Goal: Information Seeking & Learning: Find specific fact

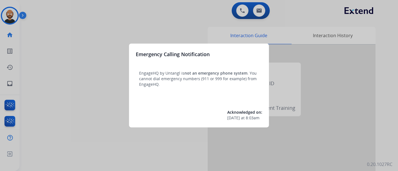
click at [102, 37] on div at bounding box center [199, 85] width 398 height 171
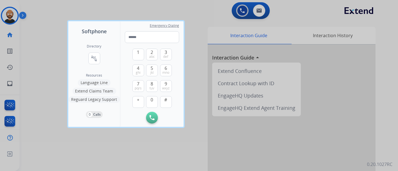
click at [39, 38] on div at bounding box center [199, 85] width 398 height 171
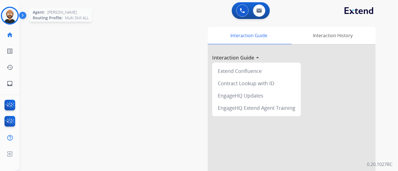
click at [7, 20] on img at bounding box center [10, 16] width 16 height 16
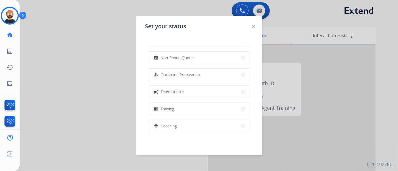
scroll to position [105, 0]
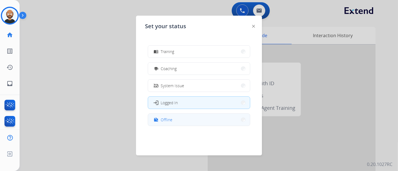
click at [194, 122] on button "work_off Offline" at bounding box center [199, 120] width 102 height 12
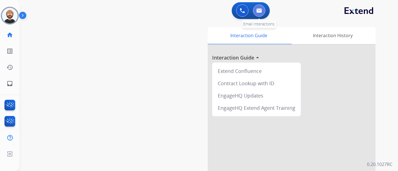
click at [259, 7] on button at bounding box center [259, 10] width 12 height 12
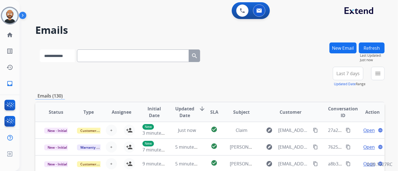
click at [73, 59] on select "**********" at bounding box center [57, 56] width 35 height 13
select select "**********"
click at [40, 50] on select "**********" at bounding box center [57, 56] width 35 height 13
click at [112, 58] on input "text" at bounding box center [133, 56] width 112 height 13
paste input "**********"
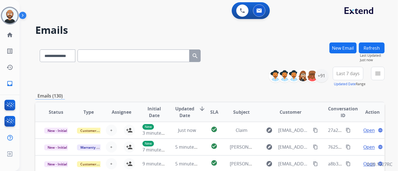
type input "**********"
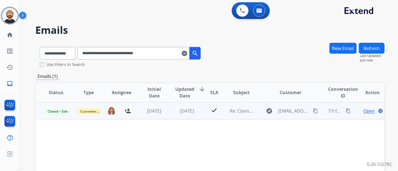
click at [166, 113] on td "4 months ago" at bounding box center [182, 110] width 33 height 17
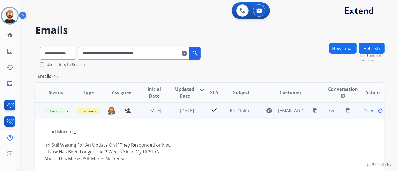
click at [313, 109] on mat-icon "content_copy" at bounding box center [315, 110] width 5 height 5
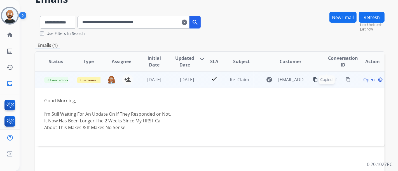
scroll to position [62, 0]
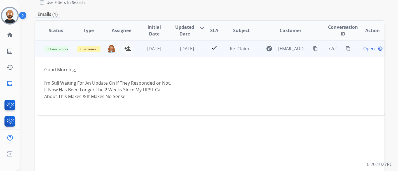
click at [364, 48] on span "Open" at bounding box center [368, 48] width 11 height 7
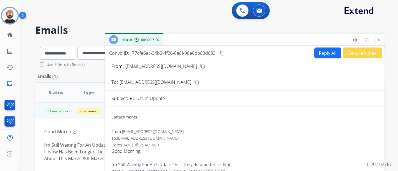
scroll to position [0, 0]
click at [375, 39] on button "close Close" at bounding box center [378, 40] width 8 height 8
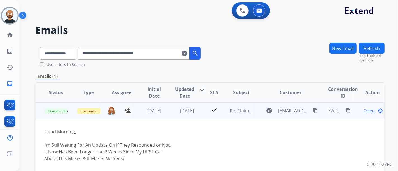
click at [199, 113] on td "check" at bounding box center [210, 110] width 22 height 17
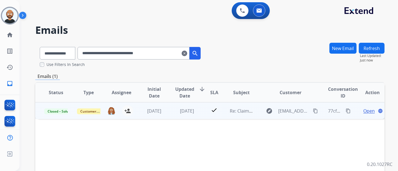
click at [313, 110] on mat-icon "content_copy" at bounding box center [315, 111] width 5 height 5
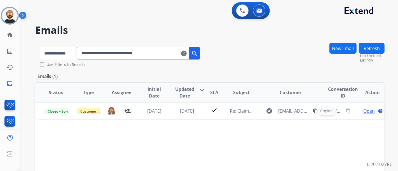
click at [73, 53] on select "**********" at bounding box center [57, 53] width 35 height 13
select select "**********"
click at [40, 47] on select "**********" at bounding box center [57, 53] width 35 height 13
click at [123, 51] on input "**********" at bounding box center [133, 53] width 112 height 13
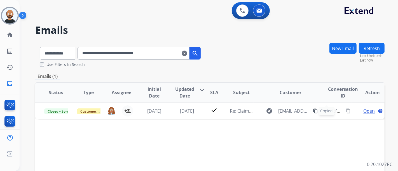
click at [123, 51] on input "**********" at bounding box center [133, 53] width 112 height 13
paste input "text"
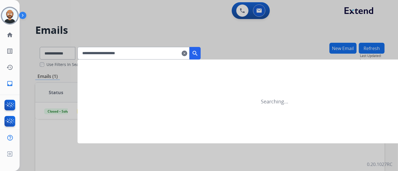
click at [198, 51] on mat-icon "search" at bounding box center [195, 53] width 7 height 7
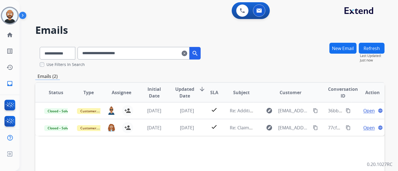
click at [115, 56] on input "**********" at bounding box center [133, 53] width 112 height 13
paste input "text"
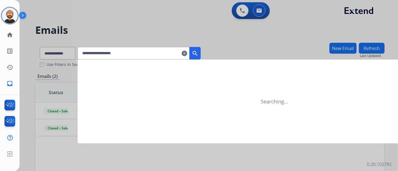
click at [198, 53] on mat-icon "search" at bounding box center [195, 53] width 7 height 7
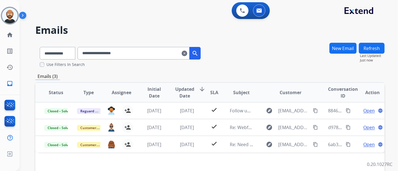
click at [125, 50] on input "**********" at bounding box center [133, 53] width 112 height 13
paste input "***"
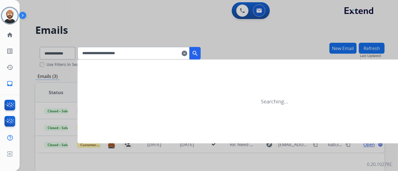
click at [198, 51] on mat-icon "search" at bounding box center [195, 53] width 7 height 7
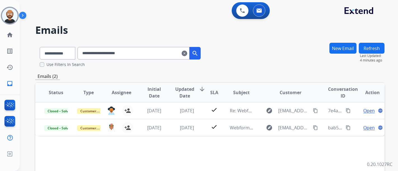
click at [146, 55] on input "**********" at bounding box center [133, 53] width 112 height 13
paste input "****"
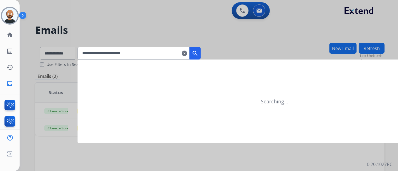
click at [198, 53] on mat-icon "search" at bounding box center [195, 53] width 7 height 7
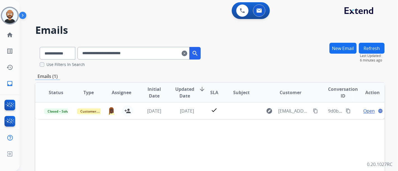
click at [136, 52] on input "**********" at bounding box center [133, 53] width 112 height 13
paste input "text"
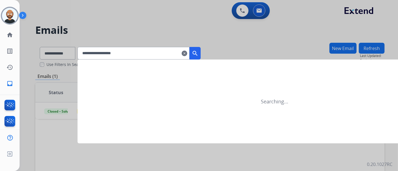
click at [198, 53] on mat-icon "search" at bounding box center [195, 53] width 7 height 7
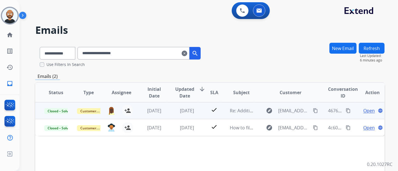
click at [365, 109] on span "Open" at bounding box center [368, 110] width 11 height 7
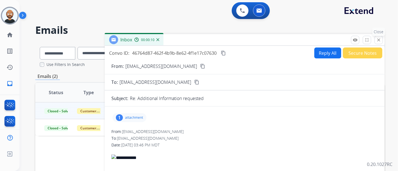
click at [377, 40] on mat-icon "close" at bounding box center [378, 39] width 5 height 5
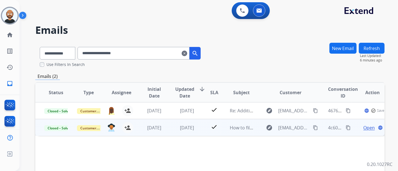
click at [363, 125] on span "Open" at bounding box center [368, 127] width 11 height 7
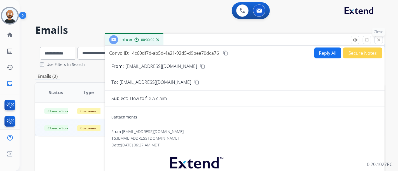
click at [376, 39] on mat-icon "close" at bounding box center [378, 39] width 5 height 5
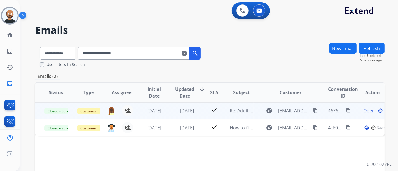
click at [201, 108] on td "check" at bounding box center [210, 110] width 22 height 17
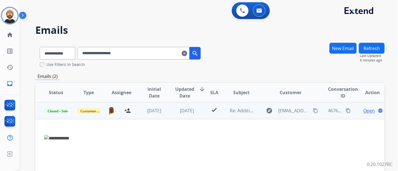
click at [313, 110] on mat-icon "content_copy" at bounding box center [315, 110] width 5 height 5
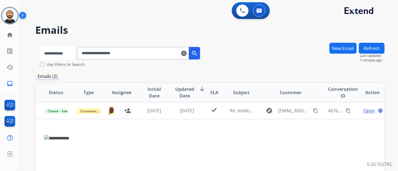
click at [63, 55] on select "**********" at bounding box center [57, 53] width 35 height 13
click at [118, 54] on input "**********" at bounding box center [133, 53] width 112 height 13
paste input "text"
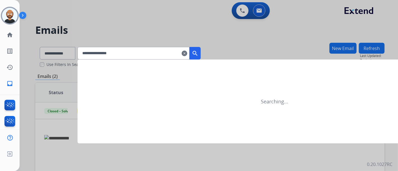
click at [198, 50] on mat-icon "search" at bounding box center [195, 53] width 7 height 7
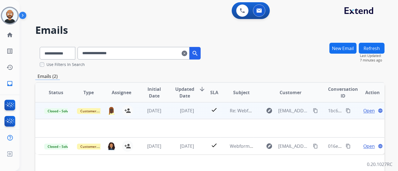
click at [168, 109] on td "2 months ago" at bounding box center [182, 110] width 33 height 17
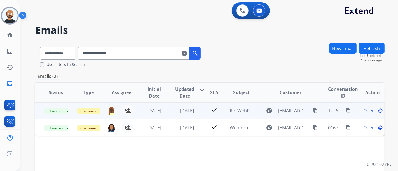
click at [168, 111] on td "2 months ago" at bounding box center [182, 110] width 33 height 17
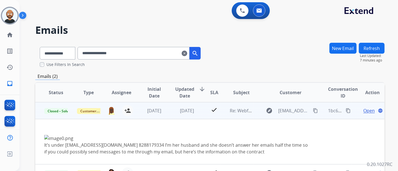
click at [366, 111] on span "Open" at bounding box center [368, 110] width 11 height 7
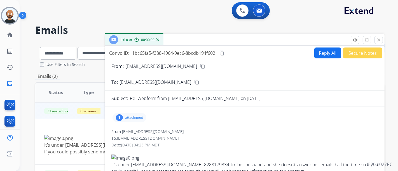
scroll to position [31, 0]
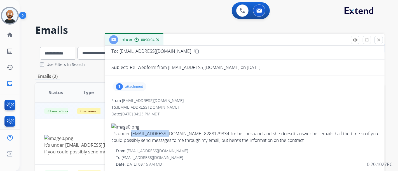
drag, startPoint x: 174, startPoint y: 132, endPoint x: 133, endPoint y: 134, distance: 41.2
click at [133, 134] on div "It’s under kwaisman@msn.com 8288179334 I’m her husband and she doesn’t answer h…" at bounding box center [244, 134] width 266 height 20
copy div "kwaisman@msn.com"
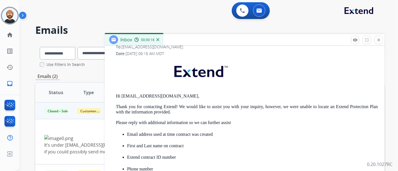
scroll to position [0, 0]
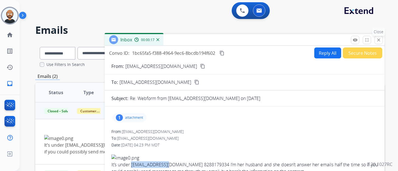
click at [376, 39] on button "close Close" at bounding box center [378, 40] width 8 height 8
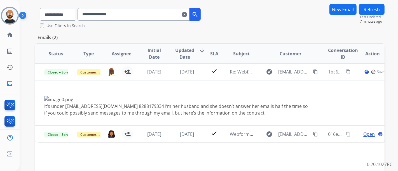
scroll to position [93, 0]
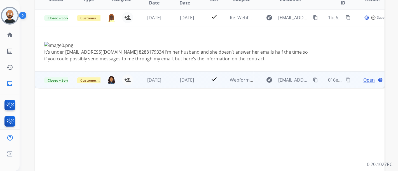
click at [163, 83] on td "3 months ago" at bounding box center [149, 79] width 33 height 17
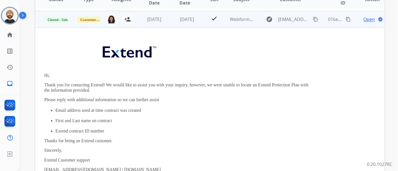
scroll to position [17, 0]
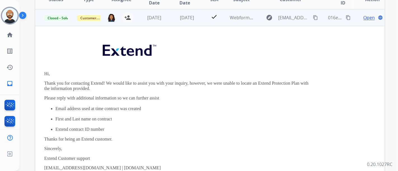
click at [168, 19] on td "3 months ago" at bounding box center [182, 17] width 33 height 17
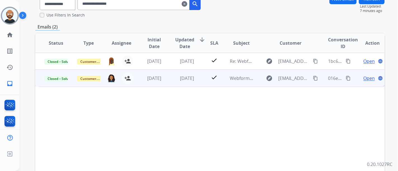
scroll to position [48, 0]
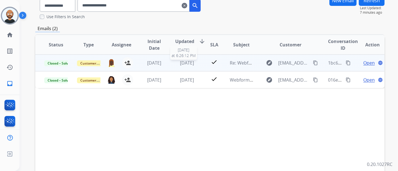
click at [180, 61] on span "2 months ago" at bounding box center [187, 63] width 14 height 6
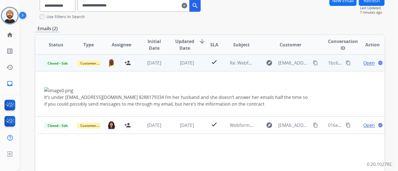
click at [363, 62] on span "Open" at bounding box center [368, 63] width 11 height 7
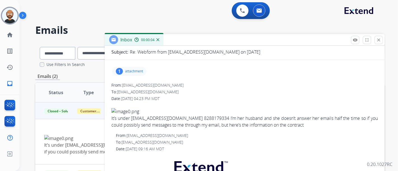
scroll to position [27, 0]
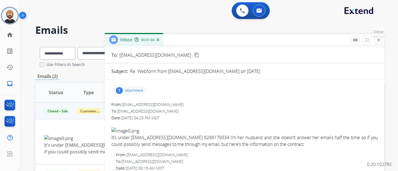
click at [380, 39] on mat-icon "close" at bounding box center [378, 39] width 5 height 5
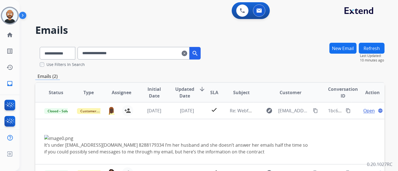
click at [124, 53] on input "**********" at bounding box center [133, 53] width 112 height 13
paste input "*******"
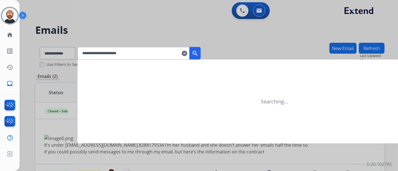
click at [198, 52] on mat-icon "search" at bounding box center [195, 53] width 7 height 7
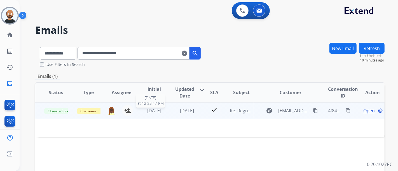
click at [161, 111] on span "2 months ago" at bounding box center [154, 111] width 14 height 6
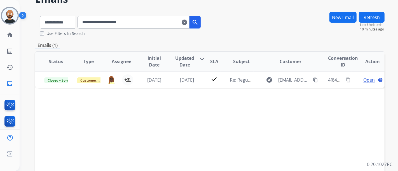
scroll to position [10, 0]
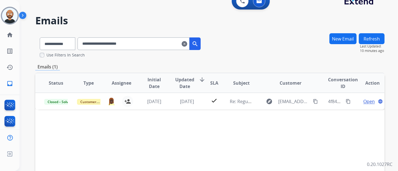
drag, startPoint x: 162, startPoint y: 112, endPoint x: 157, endPoint y: 119, distance: 9.1
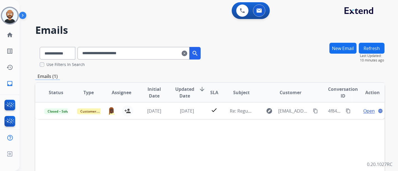
drag, startPoint x: 157, startPoint y: 119, endPoint x: 133, endPoint y: 133, distance: 28.0
click at [126, 56] on input "**********" at bounding box center [133, 53] width 112 height 13
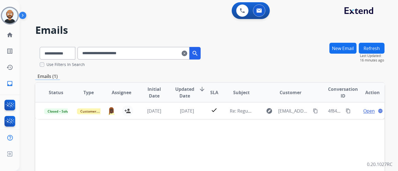
paste input "text"
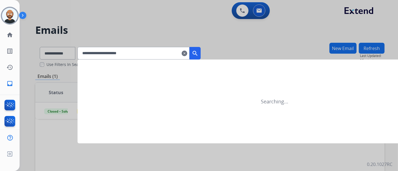
click at [201, 51] on button "search" at bounding box center [194, 53] width 11 height 13
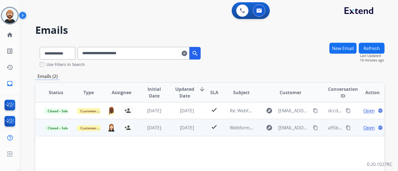
click at [366, 127] on span "Open" at bounding box center [368, 127] width 11 height 7
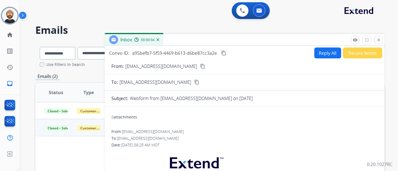
click at [378, 39] on mat-icon "close" at bounding box center [378, 39] width 5 height 5
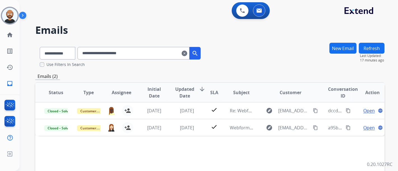
click at [106, 54] on input "**********" at bounding box center [133, 53] width 112 height 13
paste input "text"
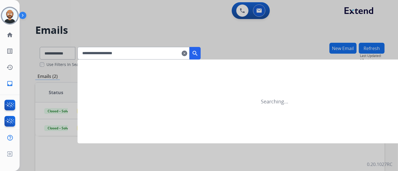
click at [198, 52] on button "search" at bounding box center [194, 53] width 11 height 13
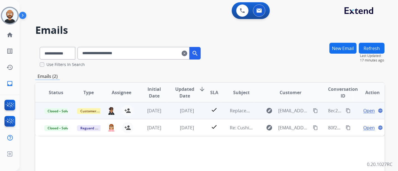
click at [363, 108] on span "Open" at bounding box center [368, 110] width 11 height 7
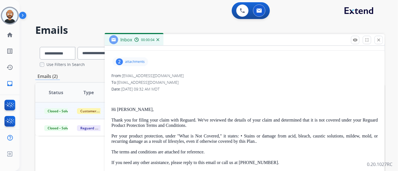
scroll to position [62, 0]
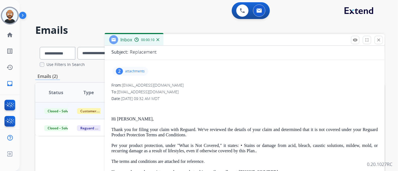
drag, startPoint x: 376, startPoint y: 38, endPoint x: 362, endPoint y: 38, distance: 14.3
click at [376, 38] on mat-icon "close" at bounding box center [378, 39] width 5 height 5
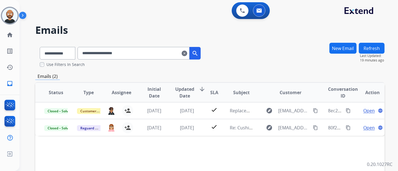
click at [143, 57] on input "**********" at bounding box center [133, 53] width 112 height 13
paste input "text"
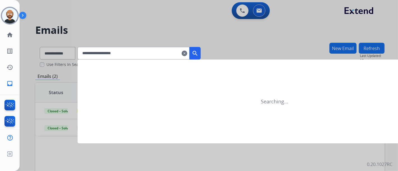
click at [198, 52] on mat-icon "search" at bounding box center [195, 53] width 7 height 7
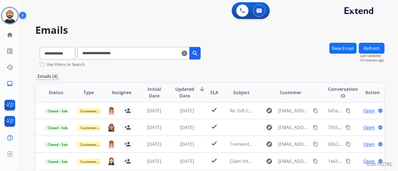
scroll to position [31, 0]
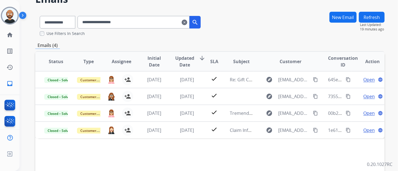
click at [137, 24] on input "**********" at bounding box center [133, 22] width 112 height 13
paste input "text"
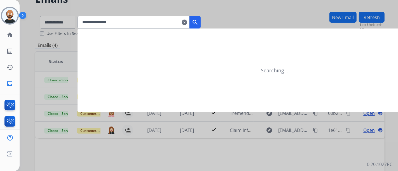
click at [201, 21] on button "search" at bounding box center [194, 22] width 11 height 13
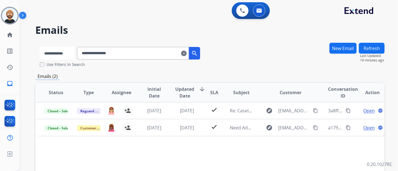
click at [71, 48] on select "**********" at bounding box center [57, 53] width 35 height 13
click at [131, 39] on div "**********" at bounding box center [202, 105] width 365 height 171
click at [113, 56] on input "**********" at bounding box center [133, 53] width 112 height 13
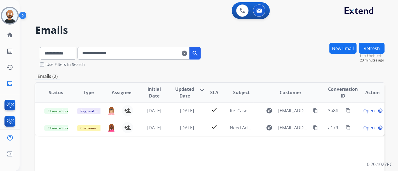
paste input "********"
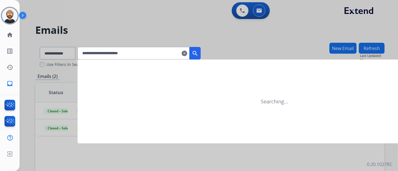
click at [198, 54] on mat-icon "search" at bounding box center [195, 53] width 7 height 7
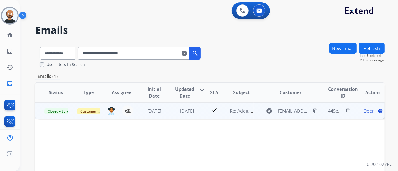
click at [363, 113] on span "Open" at bounding box center [368, 111] width 11 height 7
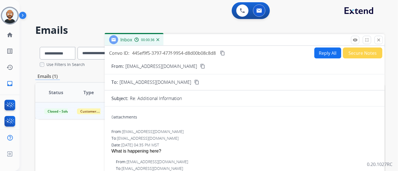
click at [376, 38] on mat-icon "close" at bounding box center [378, 39] width 5 height 5
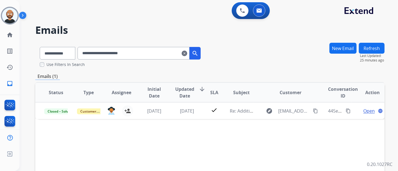
click at [129, 49] on input "**********" at bounding box center [133, 53] width 112 height 13
paste input "text"
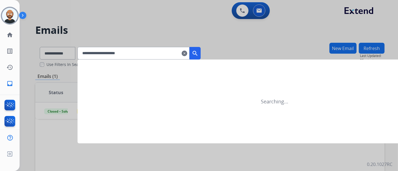
click at [198, 52] on mat-icon "search" at bounding box center [195, 53] width 7 height 7
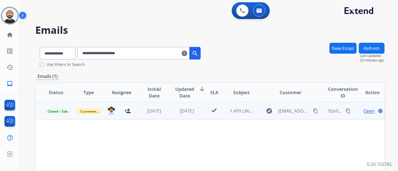
click at [361, 111] on div "Open language" at bounding box center [373, 111] width 24 height 7
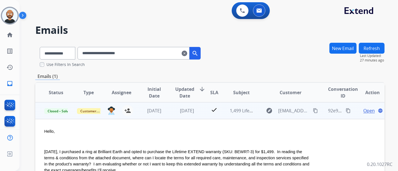
click at [364, 108] on span "Open" at bounding box center [368, 110] width 11 height 7
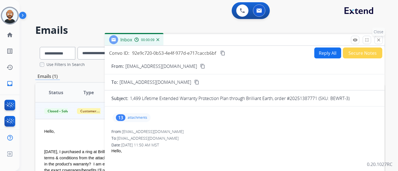
click at [378, 37] on button "close Close" at bounding box center [378, 40] width 8 height 8
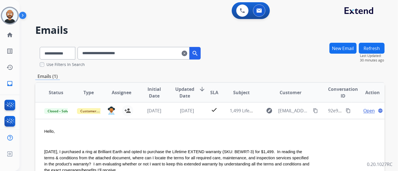
click at [144, 51] on input "**********" at bounding box center [133, 53] width 112 height 13
paste input "********"
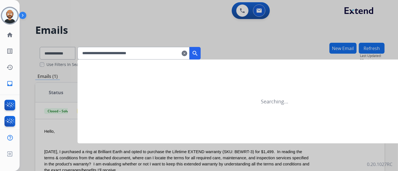
click at [198, 55] on mat-icon "search" at bounding box center [195, 53] width 7 height 7
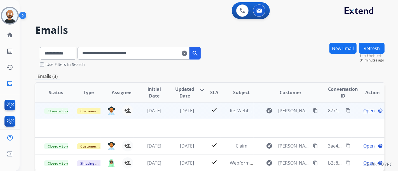
click at [164, 106] on td "5 months ago" at bounding box center [149, 110] width 33 height 17
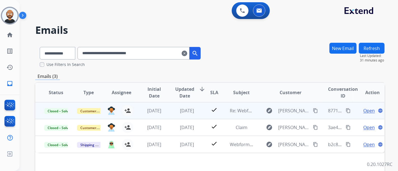
click at [166, 115] on td "5 months ago" at bounding box center [182, 110] width 33 height 17
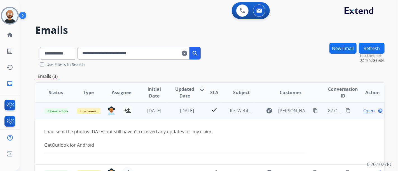
click at [368, 109] on span "Open" at bounding box center [368, 110] width 11 height 7
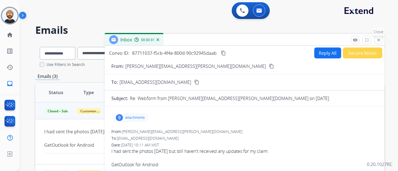
click at [377, 39] on mat-icon "close" at bounding box center [378, 39] width 5 height 5
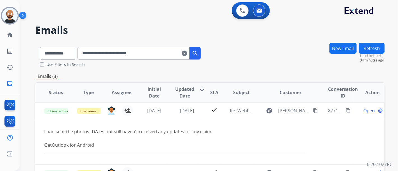
click at [140, 57] on input "**********" at bounding box center [133, 53] width 112 height 13
paste input "text"
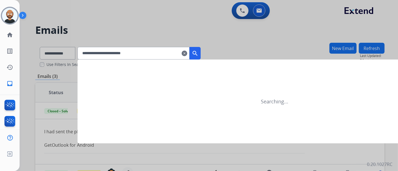
click at [198, 53] on mat-icon "search" at bounding box center [195, 53] width 7 height 7
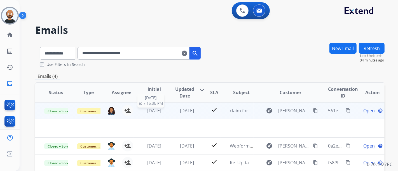
click at [161, 110] on span "2 months ago" at bounding box center [154, 111] width 14 height 6
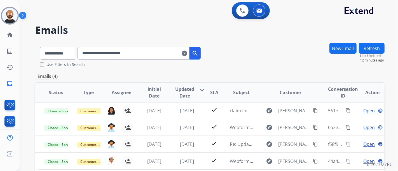
click at [136, 53] on input "**********" at bounding box center [133, 53] width 112 height 13
paste input "text"
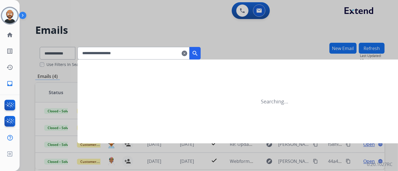
click at [198, 51] on mat-icon "search" at bounding box center [195, 53] width 7 height 7
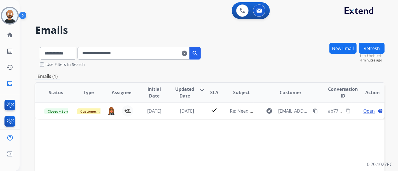
click at [151, 57] on input "**********" at bounding box center [133, 53] width 112 height 13
paste input "******"
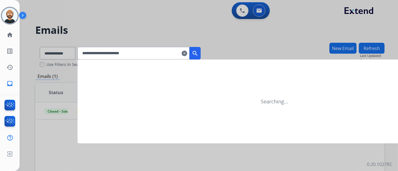
click at [201, 53] on button "search" at bounding box center [194, 53] width 11 height 13
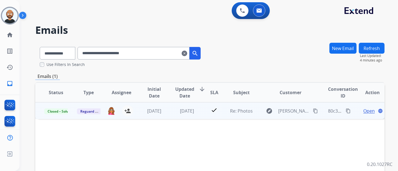
click at [363, 111] on span "Open" at bounding box center [368, 111] width 11 height 7
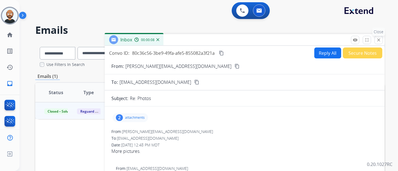
click at [377, 41] on mat-icon "close" at bounding box center [378, 39] width 5 height 5
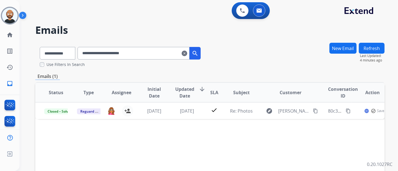
click at [129, 55] on input "**********" at bounding box center [133, 53] width 112 height 13
paste input "**********"
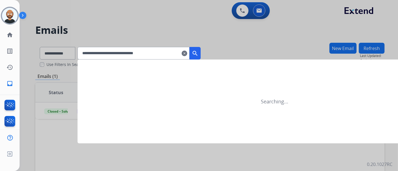
type input "**********"
click at [187, 53] on mat-icon "clear" at bounding box center [185, 53] width 6 height 7
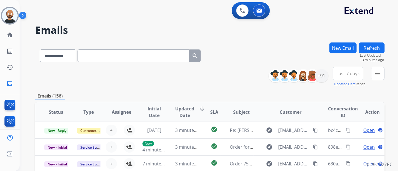
click at [115, 62] on div "**********" at bounding box center [120, 54] width 170 height 19
click at [118, 52] on input "text" at bounding box center [133, 56] width 112 height 13
paste input "**********"
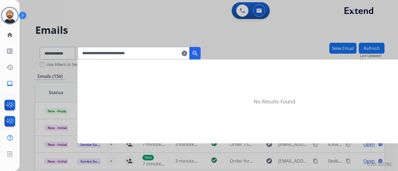
type input "**********"
click at [198, 52] on mat-icon "search" at bounding box center [195, 53] width 7 height 7
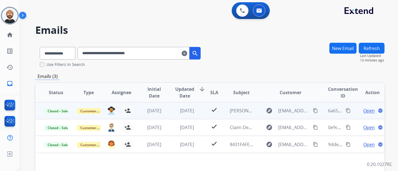
click at [363, 111] on span "Open" at bounding box center [368, 110] width 11 height 7
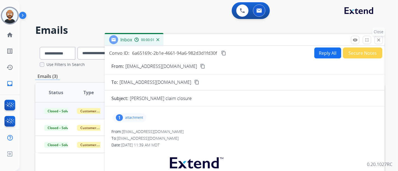
click at [377, 40] on mat-icon "close" at bounding box center [378, 39] width 5 height 5
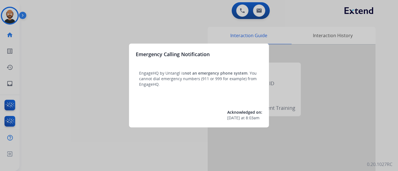
click at [97, 51] on div at bounding box center [199, 85] width 398 height 171
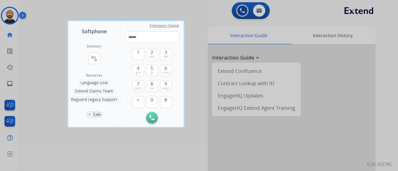
click at [39, 44] on div at bounding box center [199, 85] width 398 height 171
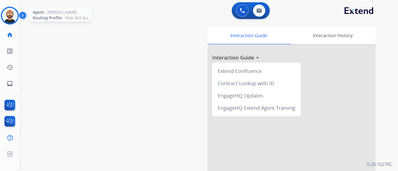
click at [15, 17] on img at bounding box center [10, 16] width 16 height 16
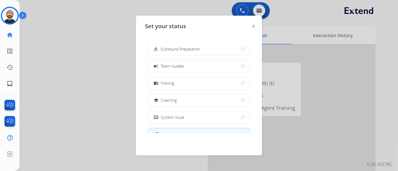
scroll to position [105, 0]
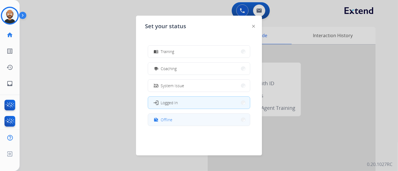
click at [172, 121] on button "work_off Offline" at bounding box center [199, 120] width 102 height 12
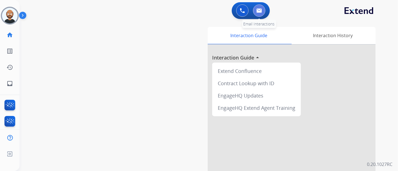
click at [255, 10] on button at bounding box center [259, 10] width 12 height 12
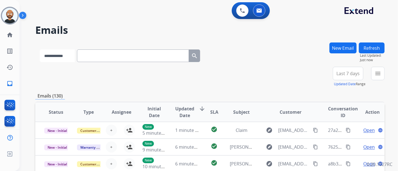
click at [69, 60] on select "**********" at bounding box center [57, 56] width 35 height 13
select select "**********"
click at [40, 50] on select "**********" at bounding box center [57, 56] width 35 height 13
click at [116, 60] on input "text" at bounding box center [133, 56] width 112 height 13
paste input "**********"
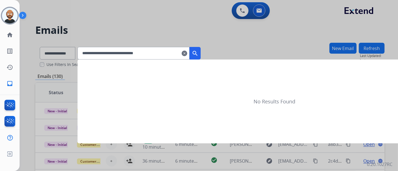
click at [198, 55] on mat-icon "search" at bounding box center [195, 53] width 7 height 7
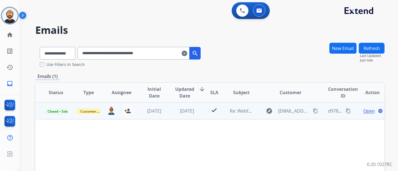
click at [314, 112] on mat-icon "content_copy" at bounding box center [315, 111] width 5 height 5
click at [168, 112] on td "3 months ago" at bounding box center [182, 110] width 33 height 17
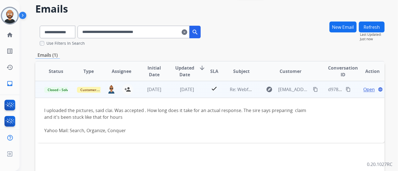
scroll to position [31, 0]
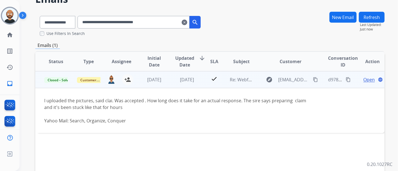
click at [137, 79] on td "4 months ago" at bounding box center [149, 79] width 33 height 17
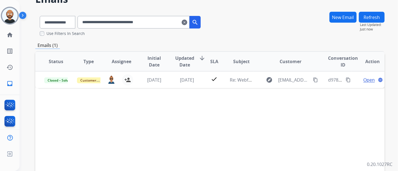
click at [133, 21] on input "**********" at bounding box center [133, 22] width 112 height 13
paste input "text"
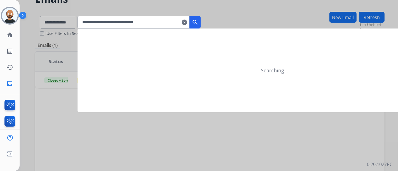
click at [198, 22] on mat-icon "search" at bounding box center [195, 22] width 7 height 7
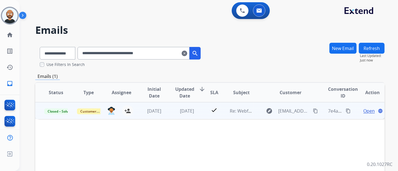
click at [313, 110] on mat-icon "content_copy" at bounding box center [315, 111] width 5 height 5
click at [171, 117] on td "3 months ago" at bounding box center [182, 110] width 33 height 17
click at [314, 107] on div "explore perezmandy33@icloud.com content_copy" at bounding box center [290, 110] width 56 height 9
click at [313, 109] on mat-icon "content_copy" at bounding box center [315, 111] width 5 height 5
click at [367, 110] on span "Open" at bounding box center [368, 111] width 11 height 7
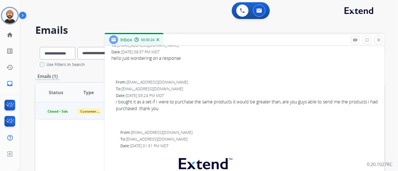
scroll to position [62, 0]
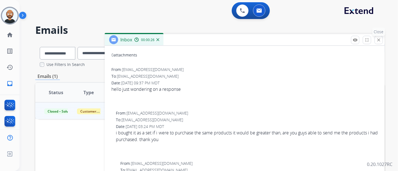
click at [375, 39] on button "close Close" at bounding box center [378, 40] width 8 height 8
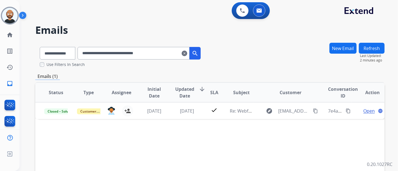
click at [116, 59] on input "**********" at bounding box center [133, 53] width 112 height 13
click at [116, 55] on input "**********" at bounding box center [133, 53] width 112 height 13
paste input "text"
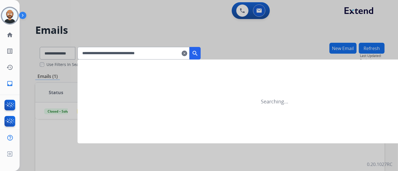
click at [198, 51] on mat-icon "search" at bounding box center [195, 53] width 7 height 7
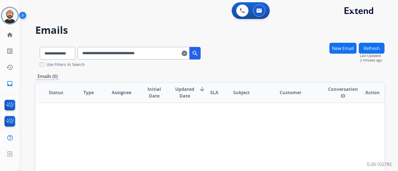
click at [175, 56] on input "**********" at bounding box center [133, 53] width 112 height 13
click at [91, 53] on input "**********" at bounding box center [133, 53] width 112 height 13
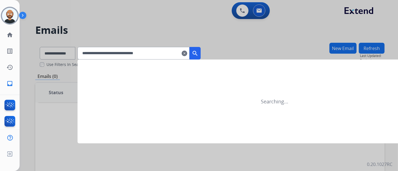
click at [198, 52] on mat-icon "search" at bounding box center [195, 53] width 7 height 7
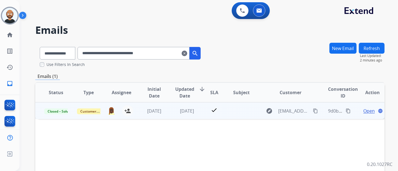
click at [313, 109] on mat-icon "content_copy" at bounding box center [315, 111] width 5 height 5
click at [178, 118] on td "2 months ago" at bounding box center [182, 110] width 33 height 17
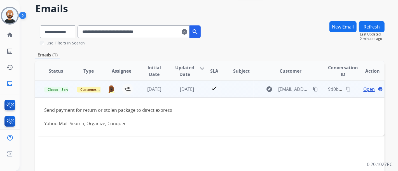
scroll to position [31, 0]
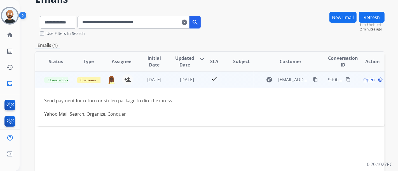
click at [366, 79] on span "Open" at bounding box center [368, 79] width 11 height 7
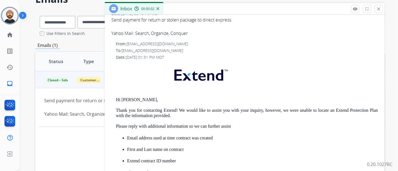
scroll to position [0, 0]
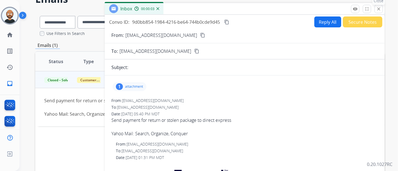
click at [378, 9] on mat-icon "close" at bounding box center [378, 8] width 5 height 5
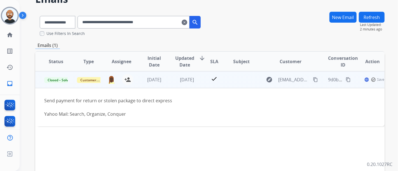
click at [313, 79] on mat-icon "content_copy" at bounding box center [315, 79] width 5 height 5
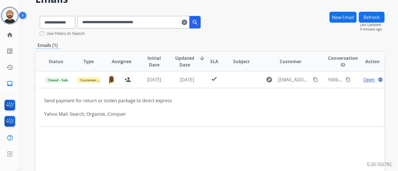
drag, startPoint x: 141, startPoint y: 30, endPoint x: 143, endPoint y: 25, distance: 5.5
click at [141, 30] on div "**********" at bounding box center [120, 20] width 170 height 19
click at [143, 24] on input "**********" at bounding box center [133, 22] width 112 height 13
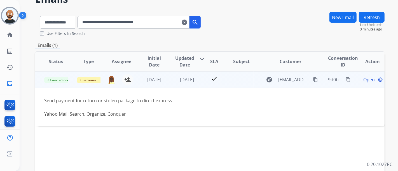
click at [200, 78] on td "check" at bounding box center [210, 79] width 22 height 17
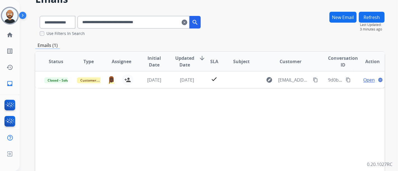
click at [158, 24] on input "**********" at bounding box center [133, 22] width 112 height 13
paste input "text"
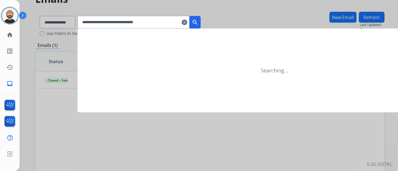
click at [198, 22] on mat-icon "search" at bounding box center [195, 22] width 7 height 7
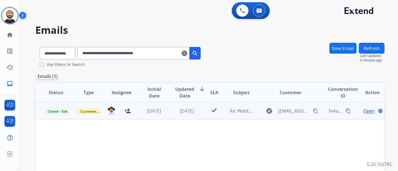
click at [166, 111] on td "3 months ago" at bounding box center [182, 110] width 33 height 17
click at [368, 112] on span "Open" at bounding box center [368, 110] width 11 height 7
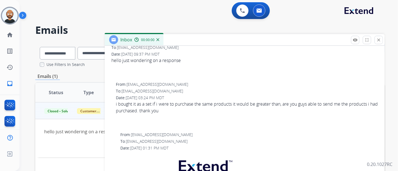
scroll to position [93, 0]
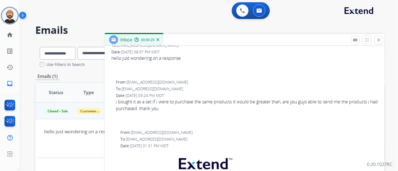
drag, startPoint x: 375, startPoint y: 39, endPoint x: 323, endPoint y: 50, distance: 53.8
click at [375, 39] on button "close Close" at bounding box center [378, 40] width 8 height 8
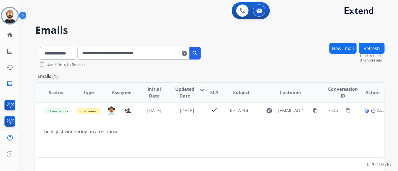
click at [108, 51] on input "**********" at bounding box center [133, 53] width 112 height 13
paste input "text"
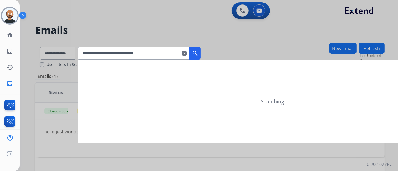
click at [198, 52] on mat-icon "search" at bounding box center [195, 53] width 7 height 7
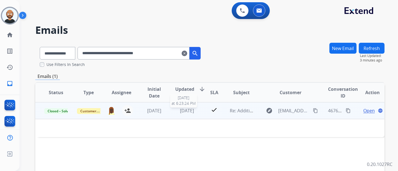
click at [180, 110] on span "2 months ago" at bounding box center [187, 111] width 14 height 6
click at [313, 111] on mat-icon "content_copy" at bounding box center [315, 111] width 5 height 5
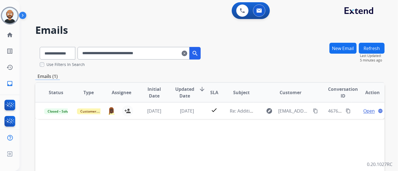
click at [131, 50] on input "**********" at bounding box center [133, 53] width 112 height 13
paste input "text"
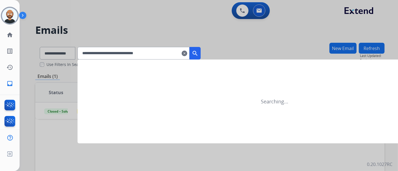
click at [198, 53] on mat-icon "search" at bounding box center [195, 53] width 7 height 7
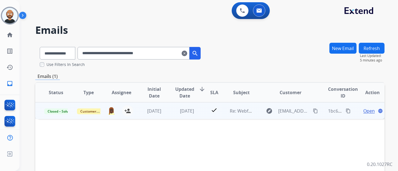
click at [167, 109] on td "2 months ago" at bounding box center [182, 110] width 33 height 17
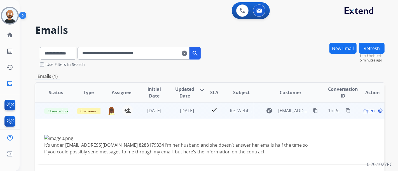
click at [313, 111] on mat-icon "content_copy" at bounding box center [315, 110] width 5 height 5
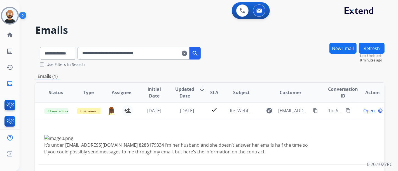
click at [105, 57] on input "**********" at bounding box center [133, 53] width 112 height 13
paste input "text"
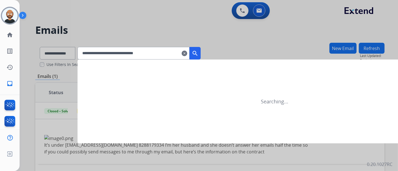
click at [198, 53] on mat-icon "search" at bounding box center [195, 53] width 7 height 7
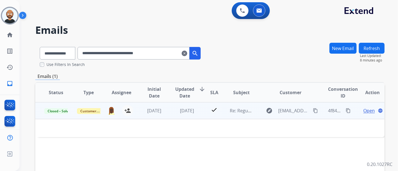
click at [166, 110] on td "2 months ago" at bounding box center [182, 110] width 33 height 17
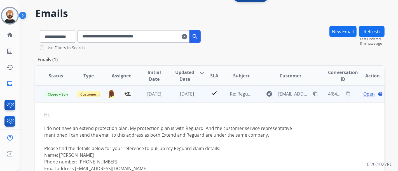
scroll to position [31, 0]
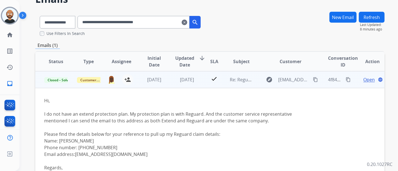
click at [313, 78] on mat-icon "content_copy" at bounding box center [315, 79] width 5 height 5
click at [168, 79] on td "2 months ago" at bounding box center [182, 79] width 33 height 17
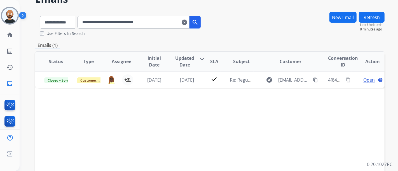
click at [161, 21] on input "**********" at bounding box center [133, 22] width 112 height 13
click at [166, 22] on input "**********" at bounding box center [133, 22] width 112 height 13
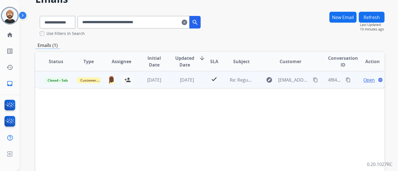
click at [313, 80] on mat-icon "content_copy" at bounding box center [315, 79] width 5 height 5
click at [199, 84] on td "check" at bounding box center [210, 79] width 22 height 17
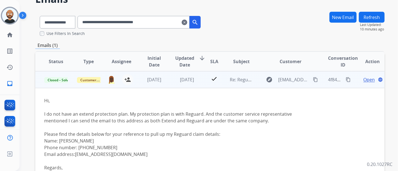
scroll to position [62, 0]
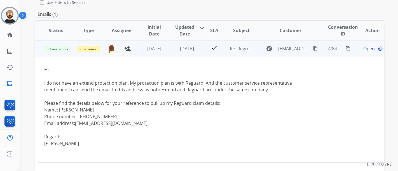
click at [201, 102] on div "Please find the details below for your reference to pull up my Reguard claim de…" at bounding box center [177, 103] width 266 height 7
click at [202, 102] on div "Please find the details below for your reference to pull up my Reguard claim de…" at bounding box center [177, 103] width 266 height 7
click at [190, 102] on div "Please find the details below for your reference to pull up my Reguard claim de…" at bounding box center [177, 103] width 266 height 7
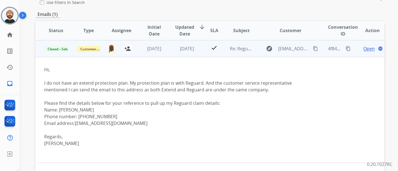
click at [171, 103] on div "Please find the details below for your reference to pull up my Reguard claim de…" at bounding box center [177, 103] width 266 height 7
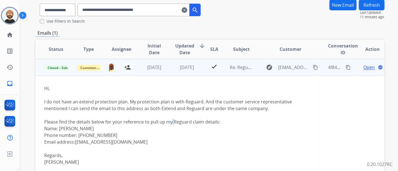
scroll to position [34, 0]
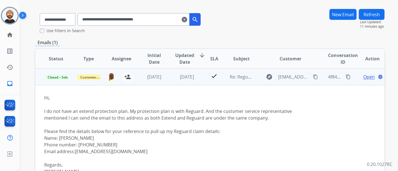
click at [365, 76] on span "Open" at bounding box center [368, 77] width 11 height 7
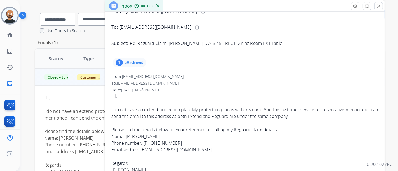
scroll to position [31, 0]
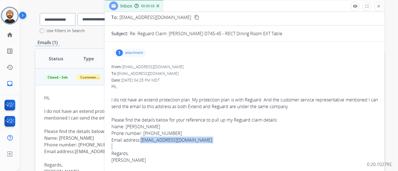
drag, startPoint x: 183, startPoint y: 144, endPoint x: 141, endPoint y: 141, distance: 41.7
click at [141, 141] on div "Email address: jaylachu30@gmail.com Regards, Lakshmi Kumar" at bounding box center [244, 154] width 266 height 34
copy link "jaylachu30@gmail.com"
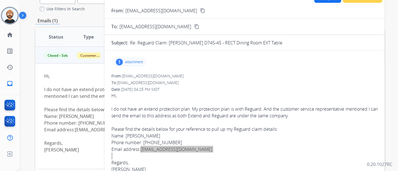
scroll to position [0, 0]
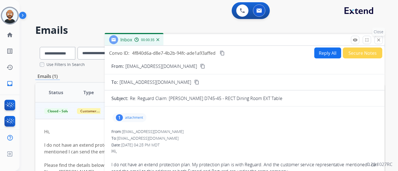
click at [377, 43] on button "close Close" at bounding box center [378, 40] width 8 height 8
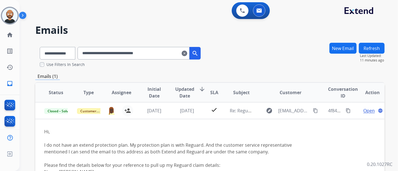
drag, startPoint x: 167, startPoint y: 107, endPoint x: 160, endPoint y: 76, distance: 32.2
click at [167, 107] on td "2 months ago" at bounding box center [182, 110] width 33 height 17
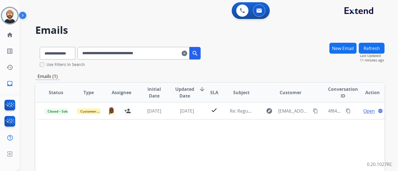
click at [155, 47] on input "**********" at bounding box center [133, 53] width 112 height 13
paste input "text"
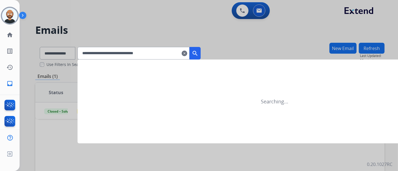
click at [198, 54] on mat-icon "search" at bounding box center [195, 53] width 7 height 7
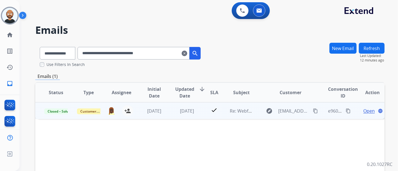
click at [169, 112] on td "2 months ago" at bounding box center [182, 110] width 33 height 17
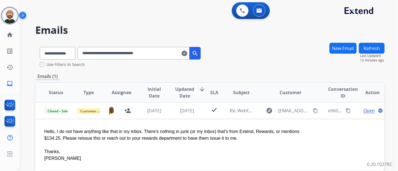
scroll to position [31, 0]
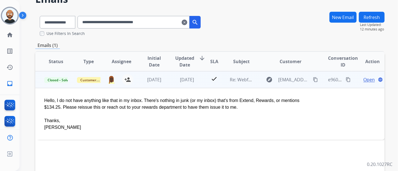
click at [313, 77] on mat-icon "content_copy" at bounding box center [315, 79] width 5 height 5
click at [166, 79] on td "2 months ago" at bounding box center [182, 79] width 33 height 17
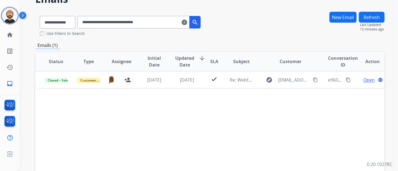
click at [143, 23] on input "**********" at bounding box center [133, 22] width 112 height 13
paste input "text"
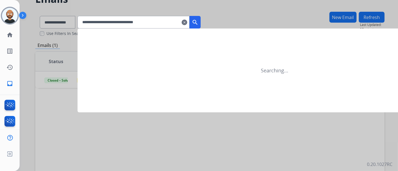
click at [198, 22] on mat-icon "search" at bounding box center [195, 22] width 7 height 7
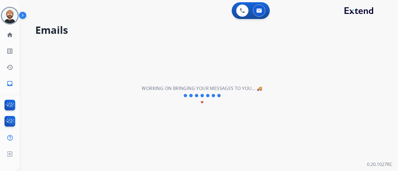
scroll to position [0, 0]
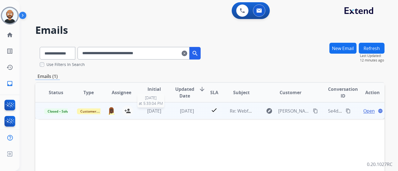
click at [161, 113] on span "3 months ago" at bounding box center [154, 111] width 14 height 6
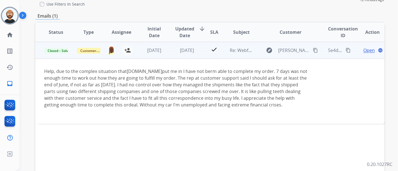
scroll to position [62, 0]
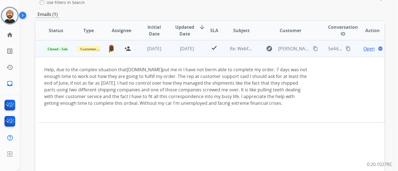
click at [313, 48] on mat-icon "content_copy" at bounding box center [315, 48] width 5 height 5
click at [364, 51] on span "Open" at bounding box center [368, 48] width 11 height 7
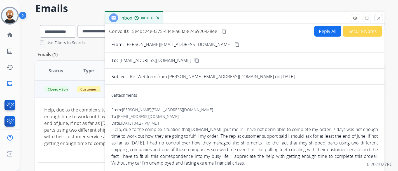
scroll to position [0, 0]
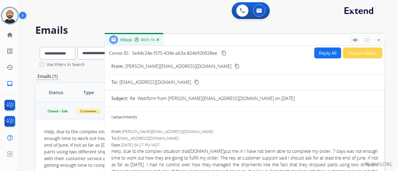
drag, startPoint x: 377, startPoint y: 41, endPoint x: 245, endPoint y: 48, distance: 132.8
click at [377, 41] on mat-icon "close" at bounding box center [378, 39] width 5 height 5
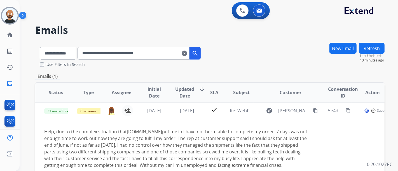
click at [107, 50] on input "**********" at bounding box center [133, 53] width 112 height 13
paste input "text"
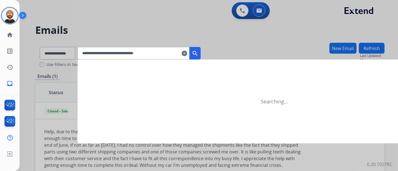
click at [198, 52] on mat-icon "search" at bounding box center [195, 53] width 7 height 7
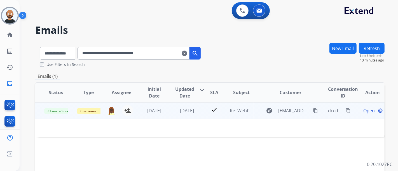
click at [169, 111] on td "[DATE]" at bounding box center [182, 110] width 33 height 17
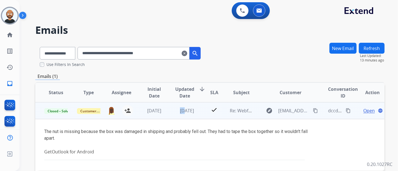
scroll to position [31, 0]
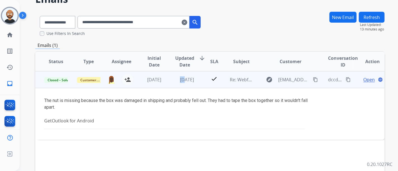
click at [313, 77] on mat-icon "content_copy" at bounding box center [315, 79] width 5 height 5
click at [363, 79] on span "Open" at bounding box center [368, 79] width 11 height 7
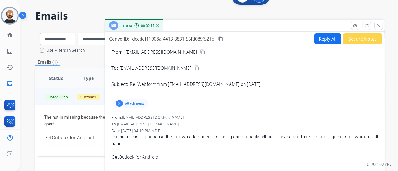
scroll to position [0, 0]
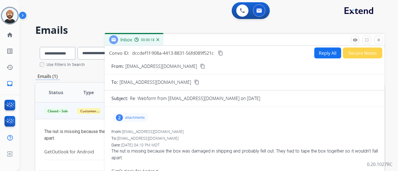
drag, startPoint x: 377, startPoint y: 40, endPoint x: 347, endPoint y: 44, distance: 30.5
click at [377, 40] on mat-icon "close" at bounding box center [378, 39] width 5 height 5
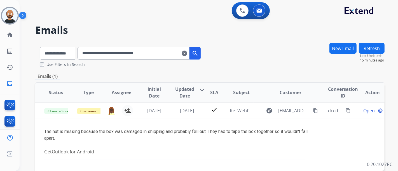
click at [106, 53] on input "**********" at bounding box center [133, 53] width 112 height 13
paste input "text"
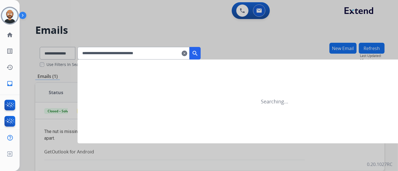
click at [198, 53] on mat-icon "search" at bounding box center [195, 53] width 7 height 7
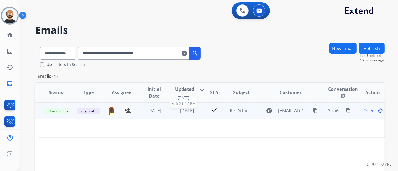
click at [194, 112] on span "2 weeks ago" at bounding box center [187, 111] width 14 height 6
click at [363, 110] on span "Open" at bounding box center [368, 111] width 11 height 7
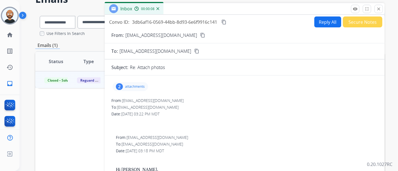
drag, startPoint x: 186, startPoint y: 33, endPoint x: 183, endPoint y: 35, distance: 3.4
click at [184, 35] on div "From: crisangel316@gmail.com content_copy" at bounding box center [245, 35] width 280 height 7
click at [200, 35] on mat-icon "content_copy" at bounding box center [202, 35] width 5 height 5
click at [378, 6] on button "close Close" at bounding box center [378, 9] width 8 height 8
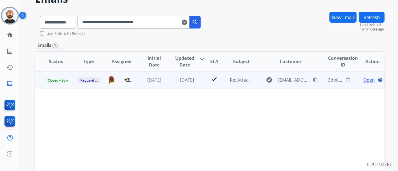
click at [169, 82] on td "2 weeks ago" at bounding box center [182, 79] width 33 height 17
click at [168, 81] on td "2 weeks ago" at bounding box center [182, 79] width 33 height 17
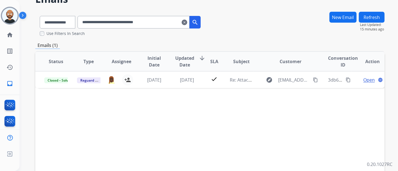
click at [154, 25] on input "**********" at bounding box center [133, 22] width 112 height 13
paste input "text"
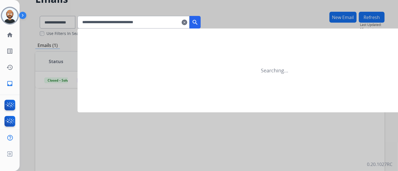
click at [201, 20] on button "search" at bounding box center [194, 22] width 11 height 13
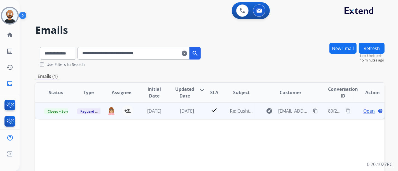
click at [166, 111] on td "3 months ago" at bounding box center [182, 110] width 33 height 17
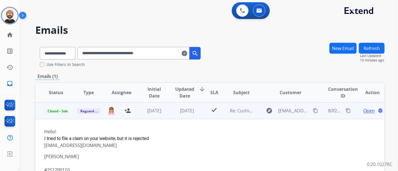
click at [313, 109] on mat-icon "content_copy" at bounding box center [315, 110] width 5 height 5
click at [364, 111] on span "Open" at bounding box center [368, 110] width 11 height 7
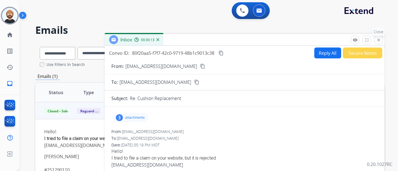
click at [380, 37] on mat-icon "close" at bounding box center [378, 39] width 5 height 5
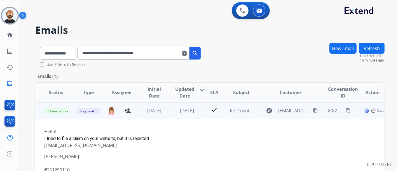
click at [167, 111] on td "3 months ago" at bounding box center [182, 110] width 33 height 17
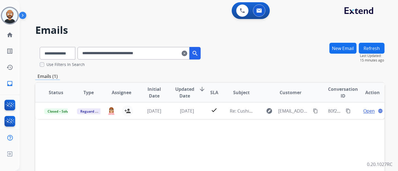
click at [116, 53] on input "**********" at bounding box center [133, 53] width 112 height 13
paste input "text"
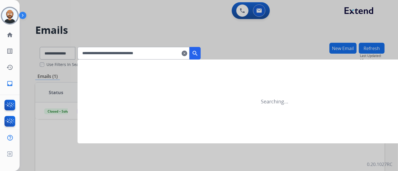
click at [198, 52] on mat-icon "search" at bounding box center [195, 53] width 7 height 7
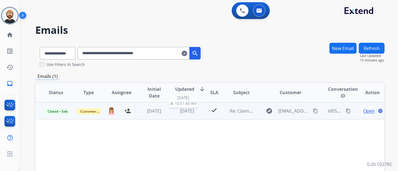
click at [180, 109] on span "3 weeks ago" at bounding box center [187, 111] width 14 height 6
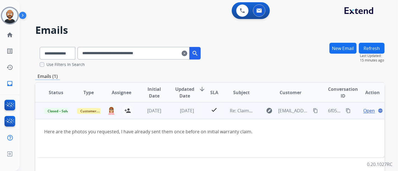
click at [313, 110] on mat-icon "content_copy" at bounding box center [315, 110] width 5 height 5
click at [363, 112] on span "Open" at bounding box center [368, 110] width 11 height 7
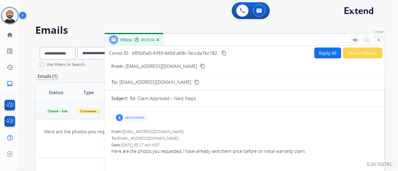
click at [379, 39] on mat-icon "close" at bounding box center [378, 39] width 5 height 5
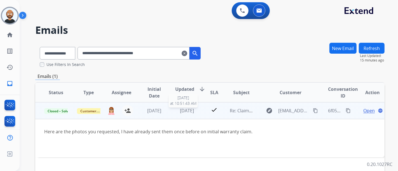
drag, startPoint x: 174, startPoint y: 109, endPoint x: 171, endPoint y: 106, distance: 4.4
click at [180, 109] on span "3 weeks ago" at bounding box center [187, 111] width 14 height 6
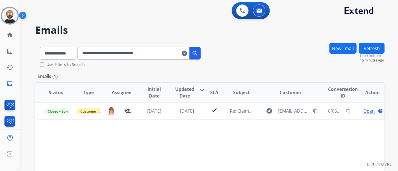
click at [144, 50] on input "**********" at bounding box center [133, 53] width 112 height 13
paste input "text"
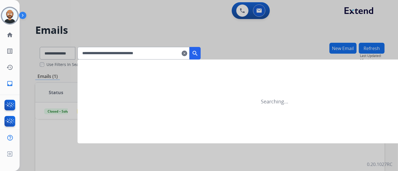
click at [198, 53] on mat-icon "search" at bounding box center [195, 53] width 7 height 7
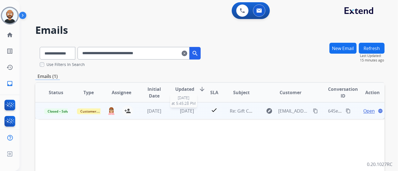
click at [181, 110] on span "2 weeks ago" at bounding box center [187, 111] width 14 height 6
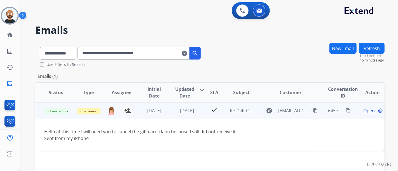
click at [313, 110] on mat-icon "content_copy" at bounding box center [315, 110] width 5 height 5
click at [364, 111] on span "Open" at bounding box center [368, 110] width 11 height 7
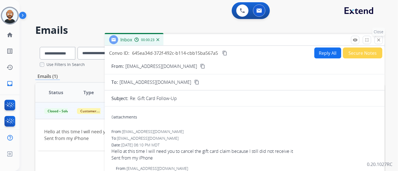
click at [379, 42] on mat-icon "close" at bounding box center [378, 39] width 5 height 5
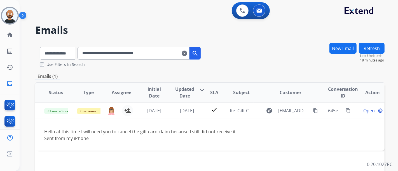
click at [112, 52] on input "**********" at bounding box center [133, 53] width 112 height 13
paste input "text"
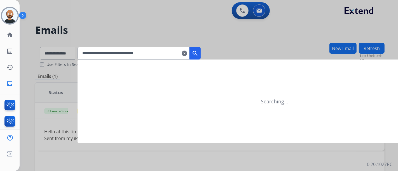
click at [198, 55] on mat-icon "search" at bounding box center [195, 53] width 7 height 7
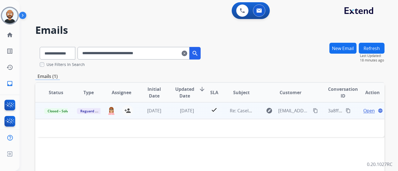
click at [166, 111] on td "2 weeks ago" at bounding box center [182, 110] width 33 height 17
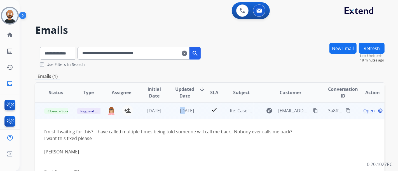
scroll to position [31, 0]
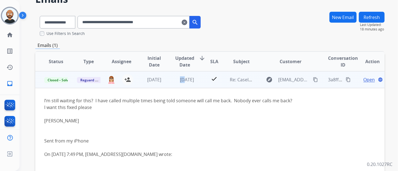
click at [313, 80] on mat-icon "content_copy" at bounding box center [315, 79] width 5 height 5
click at [363, 79] on span "Open" at bounding box center [368, 79] width 11 height 7
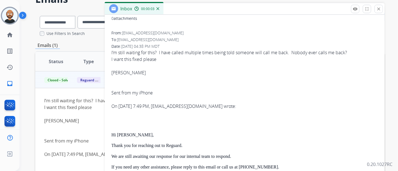
scroll to position [0, 0]
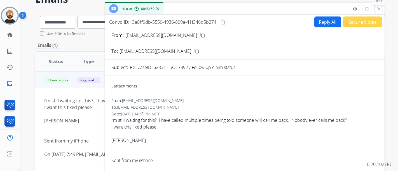
click at [381, 8] on button "close Close" at bounding box center [378, 9] width 8 height 8
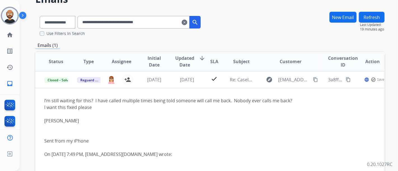
click at [126, 25] on input "**********" at bounding box center [133, 22] width 112 height 13
paste input "text"
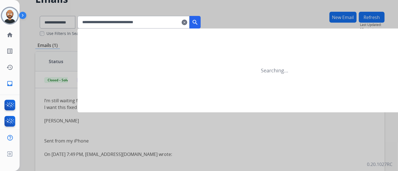
click at [201, 20] on button "search" at bounding box center [194, 22] width 11 height 13
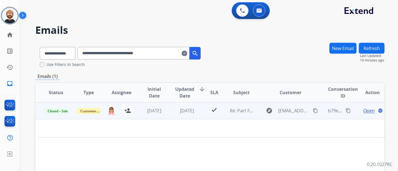
click at [171, 107] on td "1 week ago" at bounding box center [182, 110] width 33 height 17
click at [171, 108] on td "1 week ago" at bounding box center [182, 110] width 33 height 17
click at [363, 112] on span "Open" at bounding box center [368, 110] width 11 height 7
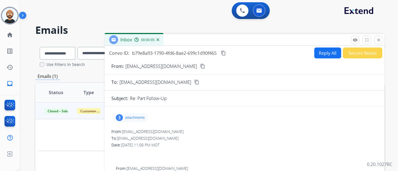
click at [200, 66] on mat-icon "content_copy" at bounding box center [202, 66] width 5 height 5
drag, startPoint x: 379, startPoint y: 39, endPoint x: 375, endPoint y: 41, distance: 3.8
click at [379, 39] on mat-icon "close" at bounding box center [378, 39] width 5 height 5
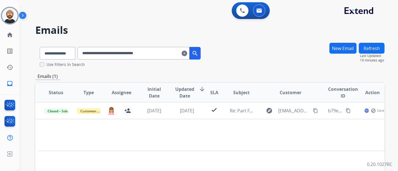
click at [104, 50] on input "**********" at bounding box center [133, 53] width 112 height 13
paste input "text"
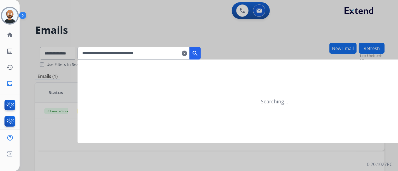
click at [198, 52] on mat-icon "search" at bounding box center [195, 53] width 7 height 7
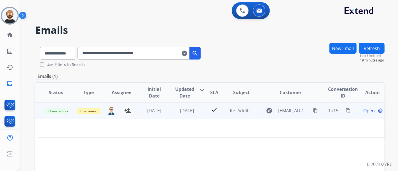
click at [364, 110] on span "Open" at bounding box center [368, 110] width 11 height 7
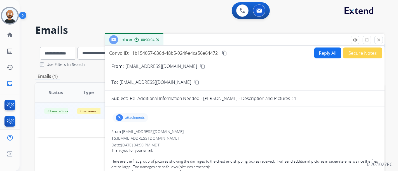
click at [200, 66] on mat-icon "content_copy" at bounding box center [202, 66] width 5 height 5
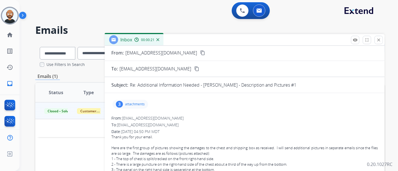
scroll to position [21, 0]
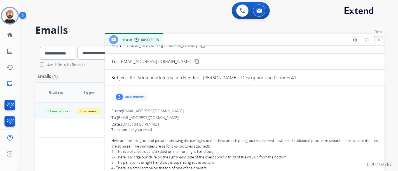
click at [376, 39] on mat-icon "close" at bounding box center [378, 39] width 5 height 5
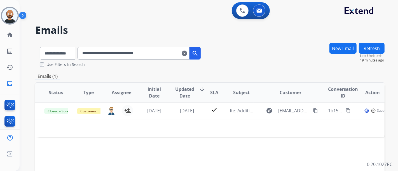
click at [101, 51] on input "**********" at bounding box center [133, 53] width 112 height 13
paste input "text"
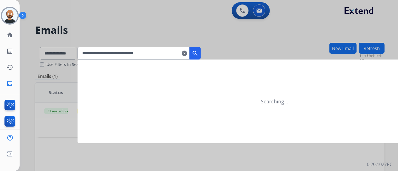
click at [198, 53] on mat-icon "search" at bounding box center [195, 53] width 7 height 7
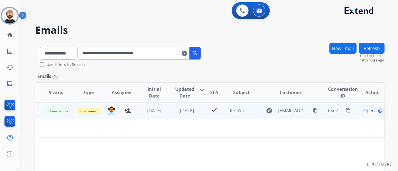
click at [199, 111] on td "check" at bounding box center [210, 110] width 22 height 17
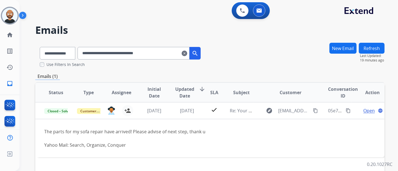
click at [223, 66] on div "**********" at bounding box center [209, 55] width 349 height 25
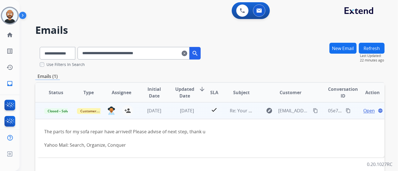
click at [313, 111] on mat-icon "content_copy" at bounding box center [315, 110] width 5 height 5
click at [363, 111] on span "Open" at bounding box center [368, 110] width 11 height 7
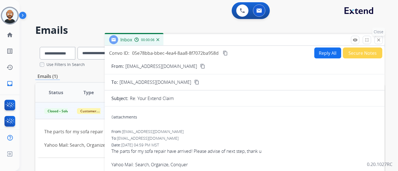
click at [380, 41] on mat-icon "close" at bounding box center [378, 39] width 5 height 5
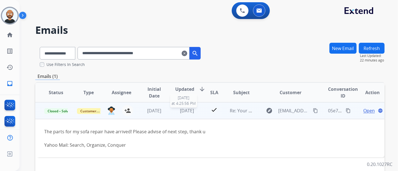
click at [194, 109] on span "6 months ago" at bounding box center [187, 111] width 14 height 6
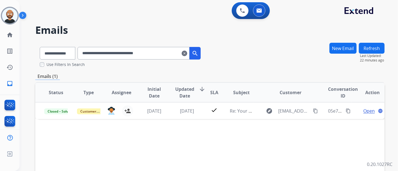
click at [159, 55] on input "**********" at bounding box center [133, 53] width 112 height 13
paste input "text"
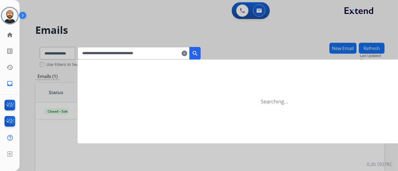
click at [198, 52] on mat-icon "search" at bounding box center [195, 53] width 7 height 7
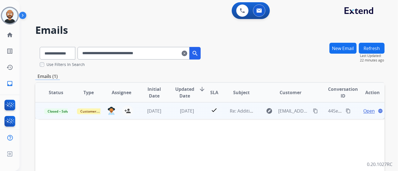
click at [199, 111] on td "check" at bounding box center [210, 110] width 22 height 17
click at [313, 109] on mat-icon "content_copy" at bounding box center [315, 110] width 5 height 5
click at [363, 109] on span "Open" at bounding box center [368, 110] width 11 height 7
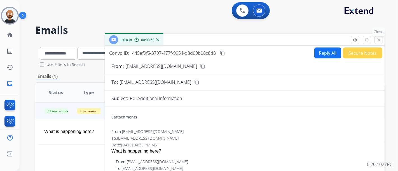
click at [378, 42] on mat-icon "close" at bounding box center [378, 39] width 5 height 5
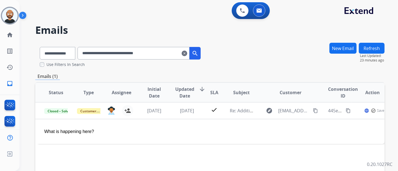
click at [101, 51] on input "**********" at bounding box center [133, 53] width 112 height 13
paste input "text"
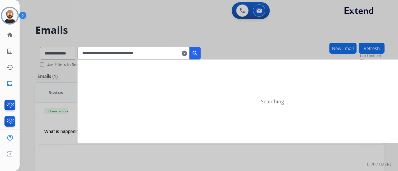
click at [198, 51] on mat-icon "search" at bounding box center [195, 53] width 7 height 7
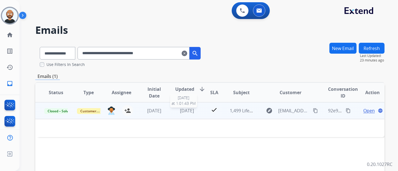
click at [184, 113] on span "5 months ago" at bounding box center [187, 111] width 14 height 6
click at [363, 113] on span "Open" at bounding box center [368, 111] width 11 height 7
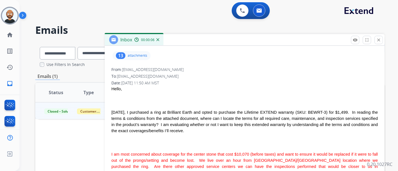
scroll to position [0, 0]
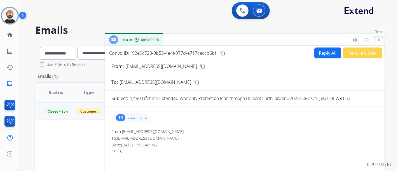
click at [381, 40] on mat-icon "close" at bounding box center [378, 39] width 5 height 5
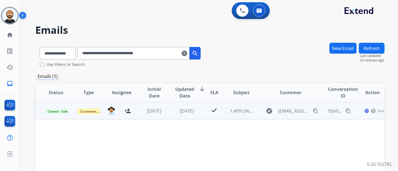
click at [313, 111] on mat-icon "content_copy" at bounding box center [315, 111] width 5 height 5
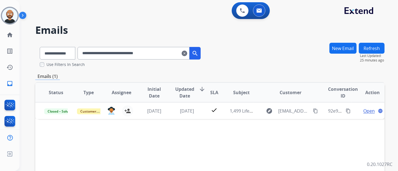
click at [114, 54] on input "**********" at bounding box center [133, 53] width 112 height 13
paste input "text"
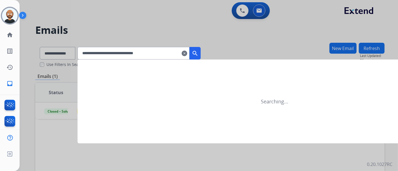
click at [198, 52] on mat-icon "search" at bounding box center [195, 53] width 7 height 7
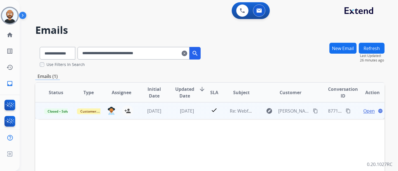
click at [368, 110] on span "Open" at bounding box center [368, 111] width 11 height 7
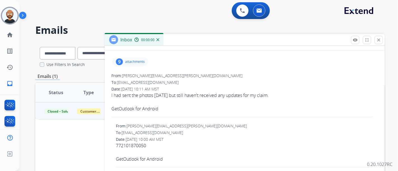
scroll to position [62, 0]
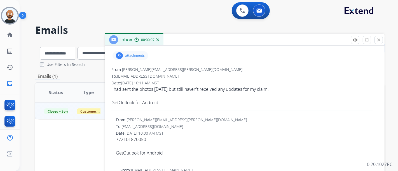
click at [248, 88] on span "I had sent the photos Tuesday but still haven't received any updates for my cla…" at bounding box center [244, 99] width 266 height 27
click at [246, 88] on span "I had sent the photos Tuesday but still haven't received any updates for my cla…" at bounding box center [244, 99] width 266 height 27
click at [242, 88] on span "I had sent the photos Tuesday but still haven't received any updates for my cla…" at bounding box center [244, 99] width 266 height 27
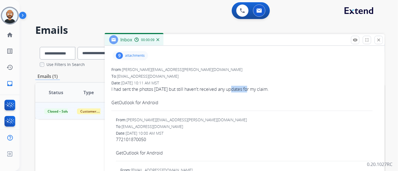
click at [242, 88] on span "I had sent the photos Tuesday but still haven't received any updates for my cla…" at bounding box center [244, 99] width 266 height 27
click at [229, 88] on span "I had sent the photos Tuesday but still haven't received any updates for my cla…" at bounding box center [244, 99] width 266 height 27
click at [231, 88] on span "I had sent the photos Tuesday but still haven't received any updates for my cla…" at bounding box center [244, 99] width 266 height 27
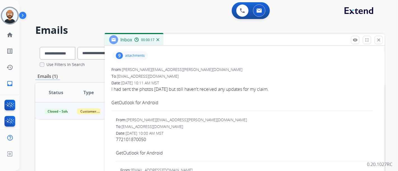
click at [230, 89] on span "I had sent the photos Tuesday but still haven't received any updates for my cla…" at bounding box center [244, 99] width 266 height 27
click at [226, 89] on span "I had sent the photos Tuesday but still haven't received any updates for my cla…" at bounding box center [244, 99] width 266 height 27
click at [222, 89] on span "I had sent the photos Tuesday but still haven't received any updates for my cla…" at bounding box center [244, 99] width 266 height 27
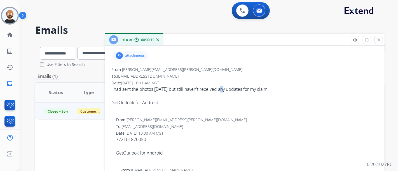
click at [222, 89] on span "I had sent the photos Tuesday but still haven't received any updates for my cla…" at bounding box center [244, 99] width 266 height 27
click at [185, 70] on span "david.andrew.coward@hotmail.com" at bounding box center [182, 69] width 120 height 5
drag, startPoint x: 186, startPoint y: 69, endPoint x: 124, endPoint y: 69, distance: 62.1
click at [124, 69] on div "From: david.andrew.coward@hotmail.com" at bounding box center [244, 70] width 266 height 6
copy span "david.andrew.coward@hotmail.com"
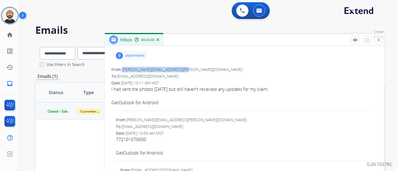
click at [379, 39] on mat-icon "close" at bounding box center [378, 39] width 5 height 5
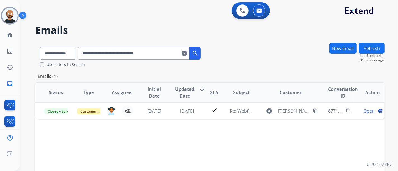
click at [121, 57] on input "**********" at bounding box center [133, 53] width 112 height 13
paste input "text"
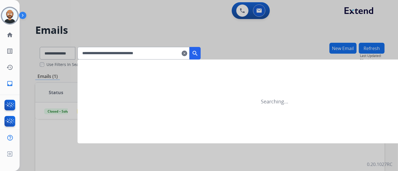
click at [198, 51] on mat-icon "search" at bounding box center [195, 53] width 7 height 7
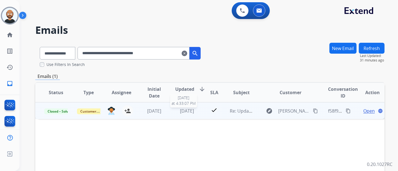
click at [182, 111] on span "4 months ago" at bounding box center [187, 111] width 14 height 6
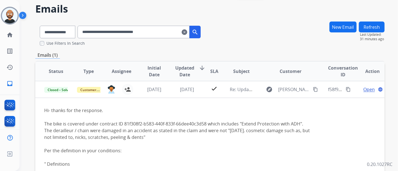
scroll to position [31, 0]
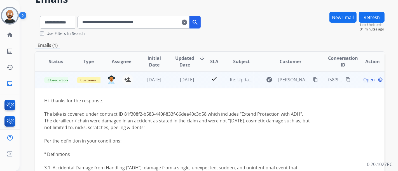
click at [363, 77] on span "Open" at bounding box center [368, 79] width 11 height 7
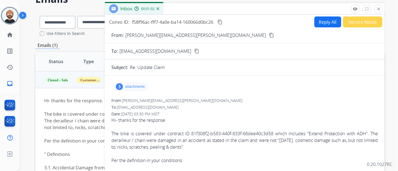
scroll to position [0, 0]
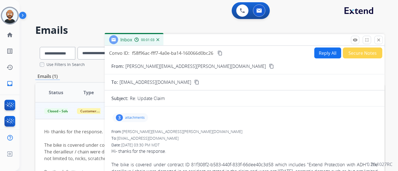
click at [269, 64] on mat-icon "content_copy" at bounding box center [271, 66] width 5 height 5
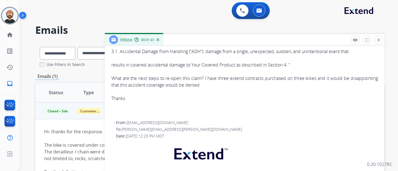
scroll to position [155, 0]
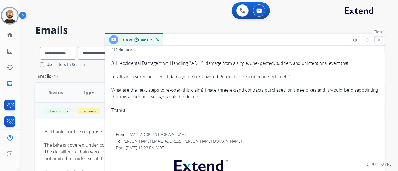
click at [379, 38] on mat-icon "close" at bounding box center [378, 39] width 5 height 5
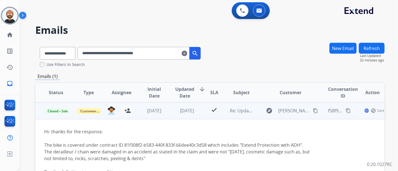
click at [167, 111] on td "4 months ago" at bounding box center [182, 110] width 33 height 17
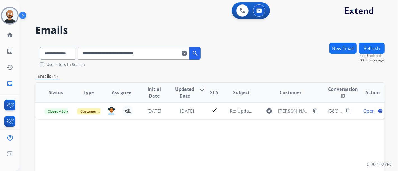
click at [110, 55] on input "**********" at bounding box center [133, 53] width 112 height 13
paste input "text"
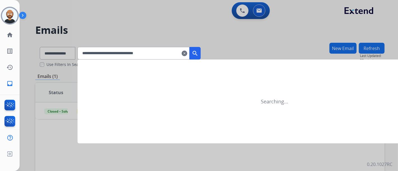
click at [198, 53] on mat-icon "search" at bounding box center [195, 53] width 7 height 7
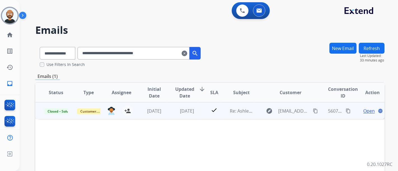
click at [364, 111] on span "Open" at bounding box center [368, 111] width 11 height 7
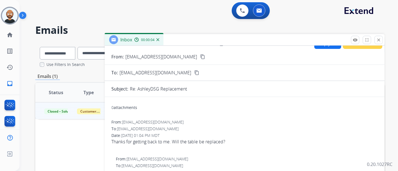
scroll to position [0, 0]
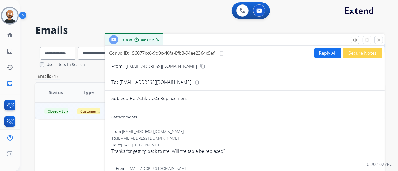
click at [200, 65] on mat-icon "content_copy" at bounding box center [202, 66] width 5 height 5
click at [376, 40] on mat-icon "close" at bounding box center [378, 39] width 5 height 5
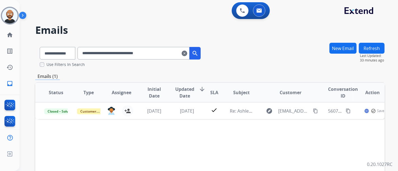
click at [118, 53] on input "**********" at bounding box center [133, 53] width 112 height 13
paste input "text"
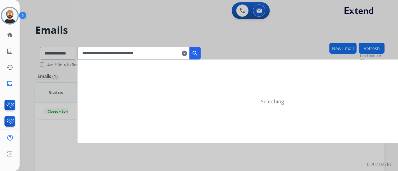
click at [198, 52] on mat-icon "search" at bounding box center [195, 53] width 7 height 7
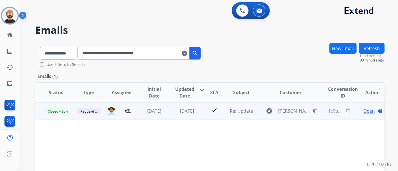
click at [221, 112] on td "Re: Update" at bounding box center [237, 110] width 33 height 17
click at [313, 111] on mat-icon "content_copy" at bounding box center [315, 110] width 5 height 5
click at [361, 109] on div "Open language" at bounding box center [373, 110] width 24 height 7
click at [363, 111] on span "Open" at bounding box center [368, 111] width 11 height 7
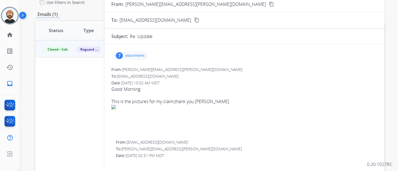
scroll to position [31, 0]
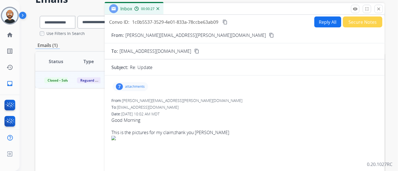
click at [379, 10] on mat-icon "close" at bounding box center [378, 8] width 5 height 5
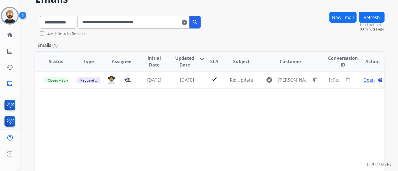
click at [122, 20] on input "**********" at bounding box center [133, 22] width 112 height 13
paste input "text"
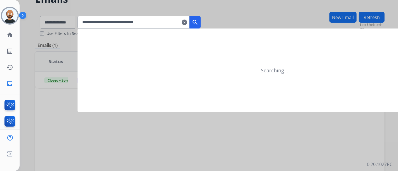
click at [201, 18] on button "search" at bounding box center [194, 22] width 11 height 13
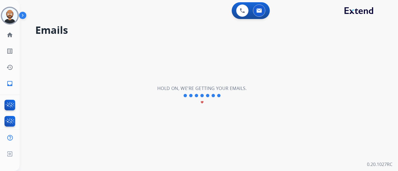
scroll to position [0, 0]
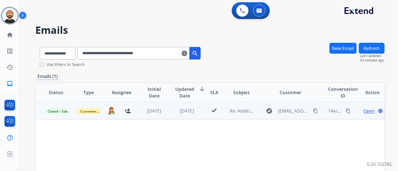
click at [368, 109] on span "Open" at bounding box center [368, 111] width 11 height 7
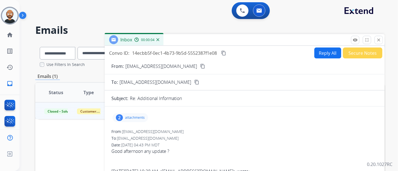
click at [200, 66] on mat-icon "content_copy" at bounding box center [202, 66] width 5 height 5
click at [377, 41] on mat-icon "close" at bounding box center [378, 39] width 5 height 5
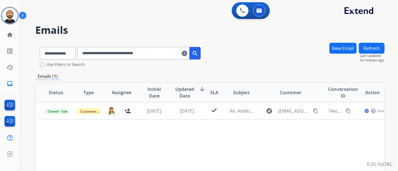
click at [136, 53] on input "**********" at bounding box center [133, 53] width 112 height 13
paste input "text"
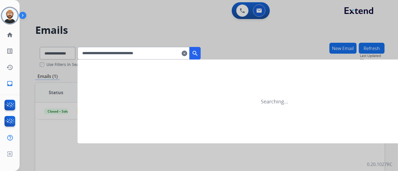
click at [198, 50] on mat-icon "search" at bounding box center [195, 53] width 7 height 7
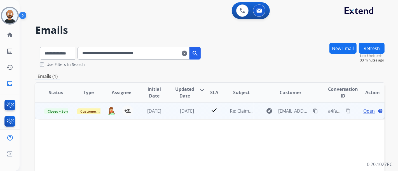
click at [364, 110] on span "Open" at bounding box center [368, 111] width 11 height 7
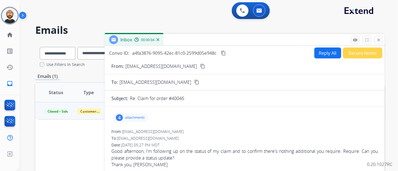
click at [200, 66] on mat-icon "content_copy" at bounding box center [202, 66] width 5 height 5
click at [380, 42] on mat-icon "close" at bounding box center [378, 39] width 5 height 5
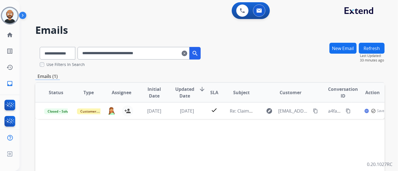
click at [133, 50] on input "**********" at bounding box center [133, 53] width 112 height 13
paste input "text"
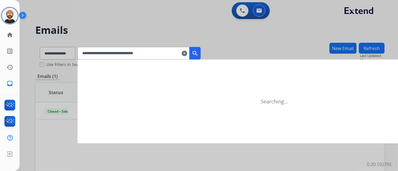
click at [198, 53] on mat-icon "search" at bounding box center [195, 53] width 7 height 7
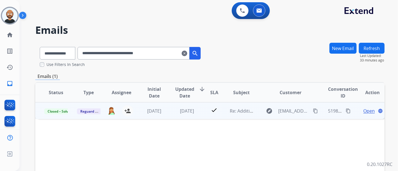
click at [313, 110] on mat-icon "content_copy" at bounding box center [315, 111] width 5 height 5
click at [364, 109] on span "Open" at bounding box center [368, 111] width 11 height 7
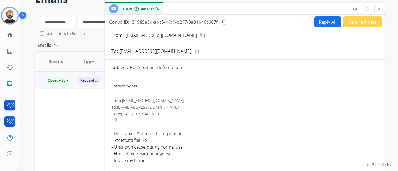
drag, startPoint x: 376, startPoint y: 6, endPoint x: 317, endPoint y: 18, distance: 60.5
click at [376, 6] on button "close Close" at bounding box center [378, 9] width 8 height 8
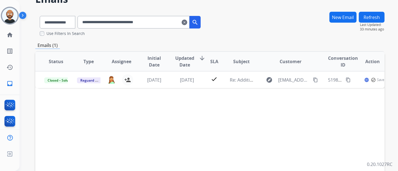
click at [126, 26] on input "**********" at bounding box center [133, 22] width 112 height 13
paste input "text"
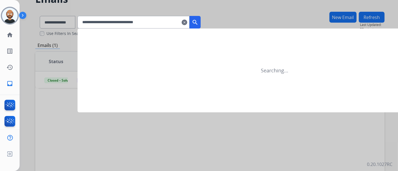
click at [198, 22] on mat-icon "search" at bounding box center [195, 22] width 7 height 7
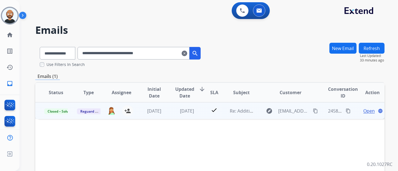
click at [363, 111] on span "Open" at bounding box center [368, 111] width 11 height 7
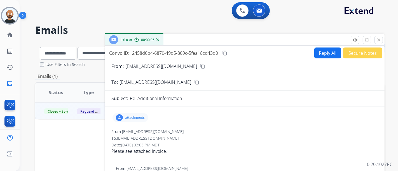
click at [225, 51] on mat-icon "content_copy" at bounding box center [224, 53] width 5 height 5
click at [200, 64] on mat-icon "content_copy" at bounding box center [202, 66] width 5 height 5
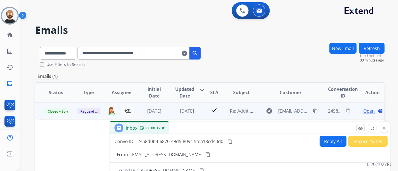
drag, startPoint x: 301, startPoint y: 41, endPoint x: 307, endPoint y: 131, distance: 89.4
click at [307, 131] on div "Inbox 00:00:35" at bounding box center [250, 129] width 280 height 12
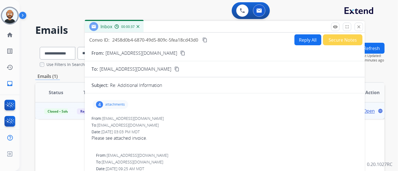
drag, startPoint x: 232, startPoint y: 132, endPoint x: 206, endPoint y: 30, distance: 105.5
click at [206, 30] on div "Inbox 00:00:37" at bounding box center [225, 27] width 280 height 12
click at [356, 27] on mat-icon "close" at bounding box center [358, 26] width 5 height 5
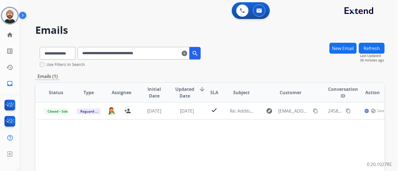
click at [133, 55] on input "**********" at bounding box center [133, 53] width 112 height 13
paste input "text"
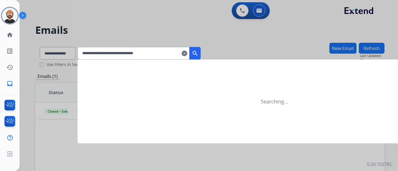
click at [201, 50] on button "search" at bounding box center [194, 53] width 11 height 13
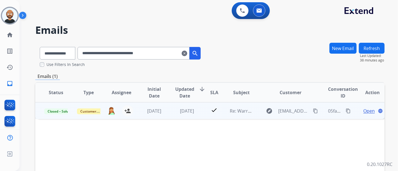
click at [364, 110] on span "Open" at bounding box center [368, 111] width 11 height 7
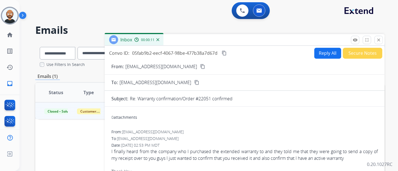
click at [200, 67] on mat-icon "content_copy" at bounding box center [202, 66] width 5 height 5
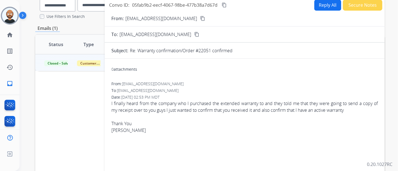
scroll to position [34, 0]
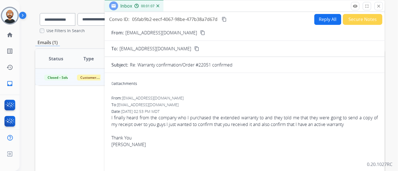
drag, startPoint x: 378, startPoint y: 6, endPoint x: 250, endPoint y: 34, distance: 130.7
click at [378, 6] on mat-icon "close" at bounding box center [378, 6] width 5 height 5
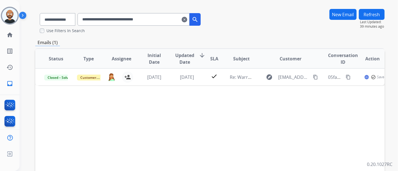
click at [130, 19] on input "**********" at bounding box center [133, 19] width 112 height 13
paste input "text"
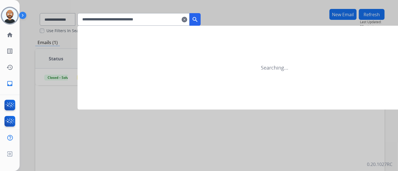
click at [198, 18] on mat-icon "search" at bounding box center [195, 19] width 7 height 7
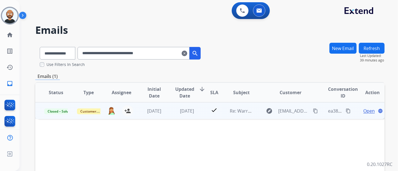
click at [369, 109] on span "Open" at bounding box center [368, 111] width 11 height 7
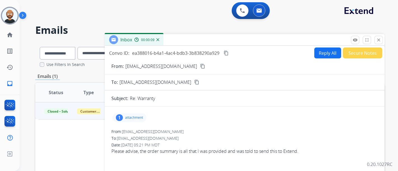
click at [200, 66] on mat-icon "content_copy" at bounding box center [202, 66] width 5 height 5
click at [376, 39] on mat-icon "close" at bounding box center [378, 39] width 5 height 5
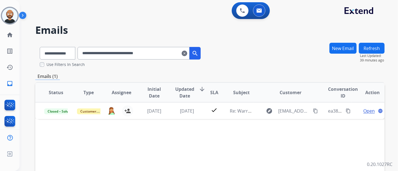
click at [119, 57] on input "**********" at bounding box center [133, 53] width 112 height 13
paste input "text"
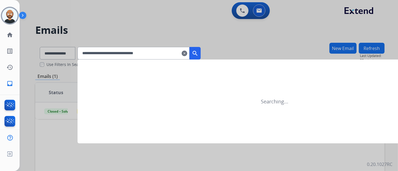
click at [198, 51] on mat-icon "search" at bounding box center [195, 53] width 7 height 7
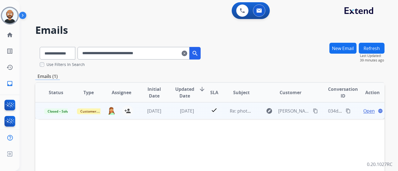
click at [366, 109] on span "Open" at bounding box center [368, 111] width 11 height 7
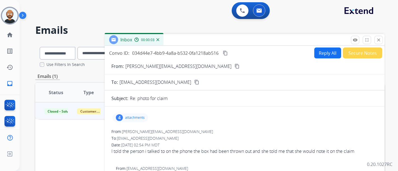
click at [234, 64] on mat-icon "content_copy" at bounding box center [236, 66] width 5 height 5
click at [377, 37] on button "close Close" at bounding box center [378, 40] width 8 height 8
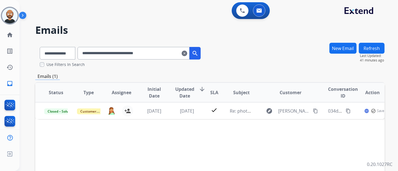
click at [111, 52] on input "**********" at bounding box center [133, 53] width 112 height 13
paste input "text"
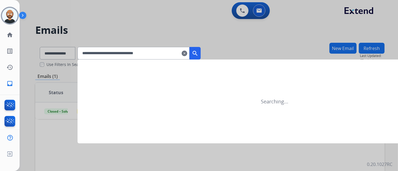
click at [201, 52] on button "search" at bounding box center [194, 53] width 11 height 13
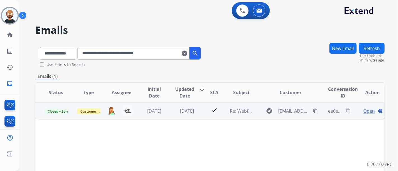
click at [363, 110] on span "Open" at bounding box center [368, 111] width 11 height 7
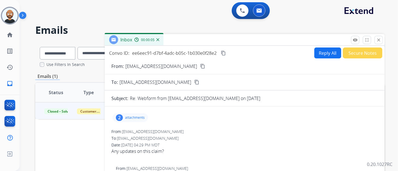
click at [200, 65] on mat-icon "content_copy" at bounding box center [202, 66] width 5 height 5
click at [377, 36] on button "close Close" at bounding box center [378, 40] width 8 height 8
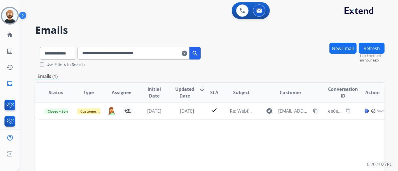
click at [116, 47] on input "**********" at bounding box center [133, 53] width 112 height 13
paste input "text"
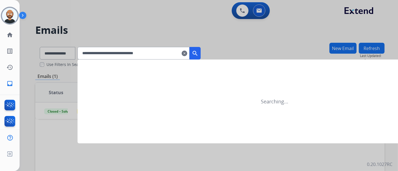
click at [198, 54] on mat-icon "search" at bounding box center [195, 53] width 7 height 7
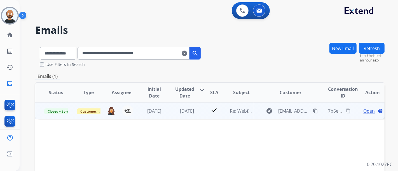
click at [366, 110] on span "Open" at bounding box center [368, 111] width 11 height 7
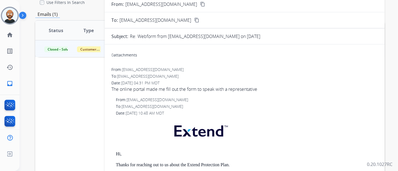
scroll to position [31, 0]
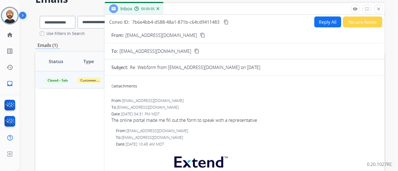
click at [200, 34] on mat-icon "content_copy" at bounding box center [202, 35] width 5 height 5
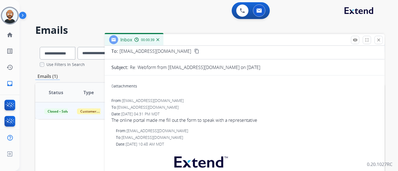
click at [377, 39] on mat-icon "close" at bounding box center [378, 39] width 5 height 5
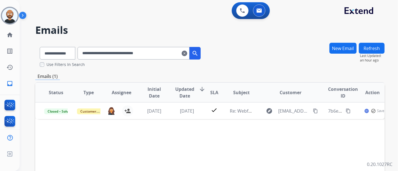
click at [123, 57] on input "**********" at bounding box center [133, 53] width 112 height 13
paste input "text"
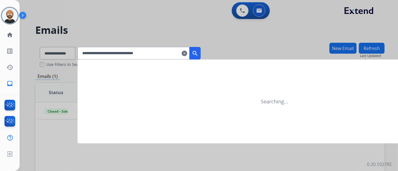
click at [198, 55] on mat-icon "search" at bounding box center [195, 53] width 7 height 7
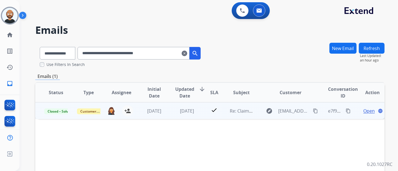
click at [363, 112] on span "Open" at bounding box center [368, 111] width 11 height 7
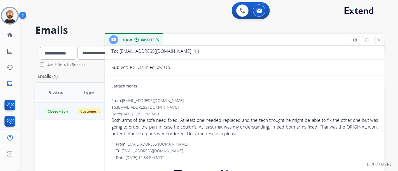
scroll to position [0, 0]
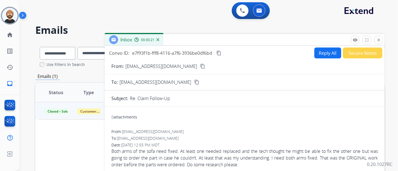
click at [200, 66] on mat-icon "content_copy" at bounding box center [202, 66] width 5 height 5
click at [377, 39] on mat-icon "close" at bounding box center [378, 39] width 5 height 5
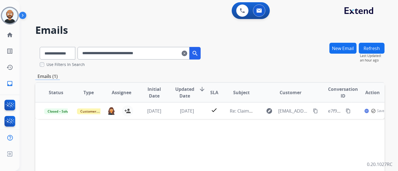
click at [109, 53] on input "**********" at bounding box center [133, 53] width 112 height 13
paste input "text"
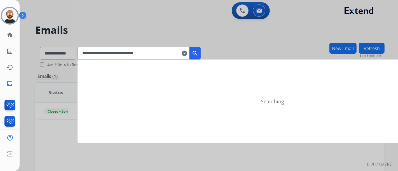
click at [198, 53] on mat-icon "search" at bounding box center [195, 53] width 7 height 7
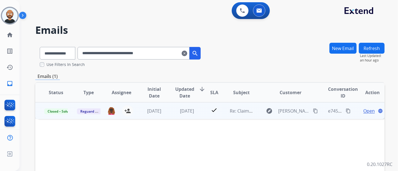
click at [365, 110] on span "Open" at bounding box center [368, 111] width 11 height 7
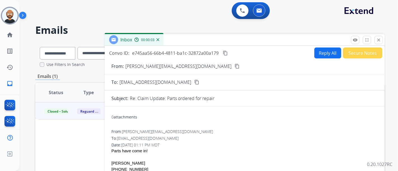
click at [234, 68] on mat-icon "content_copy" at bounding box center [236, 66] width 5 height 5
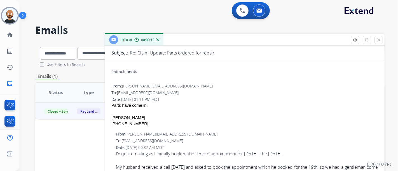
scroll to position [31, 0]
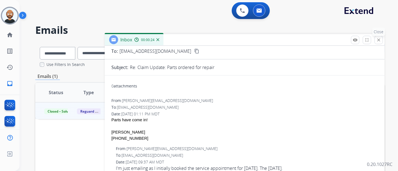
click at [380, 42] on mat-icon "close" at bounding box center [378, 39] width 5 height 5
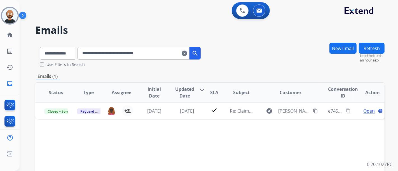
click at [145, 51] on input "**********" at bounding box center [133, 53] width 112 height 13
paste input "text"
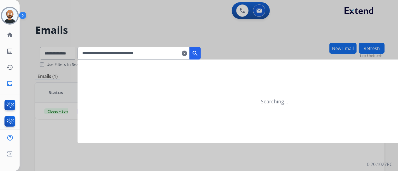
click at [198, 52] on mat-icon "search" at bounding box center [195, 53] width 7 height 7
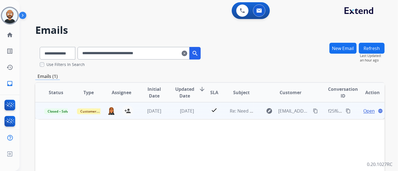
click at [363, 111] on span "Open" at bounding box center [368, 111] width 11 height 7
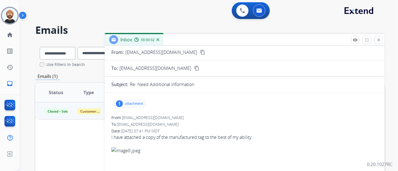
scroll to position [0, 0]
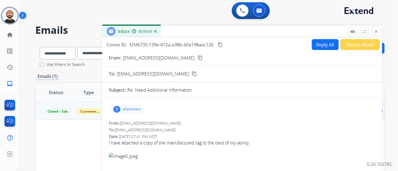
drag, startPoint x: 247, startPoint y: 39, endPoint x: 244, endPoint y: 30, distance: 8.8
click at [244, 30] on div "Inbox 00:00:05" at bounding box center [242, 32] width 280 height 12
click at [175, 58] on div "From: brie_carter@comcast.net content_copy" at bounding box center [242, 58] width 280 height 7
click at [198, 59] on mat-icon "content_copy" at bounding box center [200, 57] width 5 height 5
click at [375, 29] on mat-icon "close" at bounding box center [375, 31] width 5 height 5
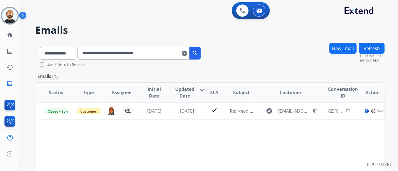
click at [121, 56] on input "**********" at bounding box center [133, 53] width 112 height 13
paste input "text"
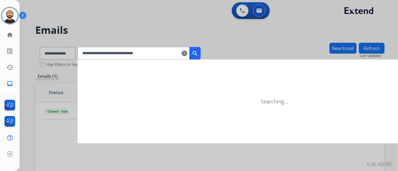
click at [200, 49] on button "search" at bounding box center [194, 53] width 11 height 13
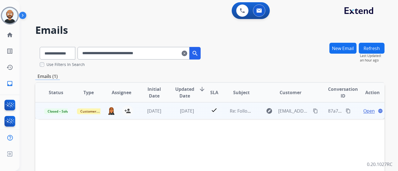
click at [364, 112] on span "Open" at bounding box center [368, 111] width 11 height 7
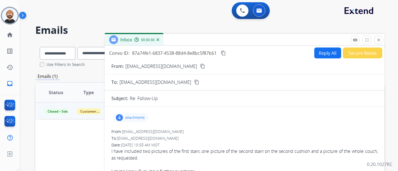
click at [200, 67] on mat-icon "content_copy" at bounding box center [202, 66] width 5 height 5
drag, startPoint x: 377, startPoint y: 38, endPoint x: 370, endPoint y: 41, distance: 7.2
click at [377, 38] on mat-icon "close" at bounding box center [378, 39] width 5 height 5
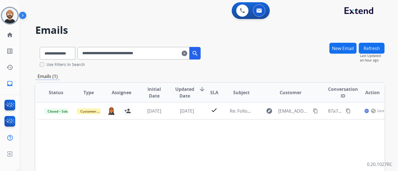
click at [118, 54] on input "**********" at bounding box center [133, 53] width 112 height 13
paste input "text"
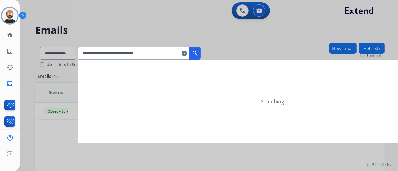
click at [198, 51] on mat-icon "search" at bounding box center [195, 53] width 7 height 7
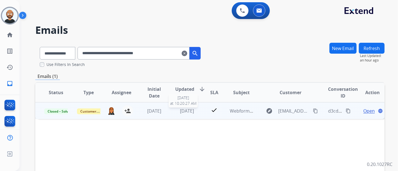
click at [194, 111] on span "2 months ago" at bounding box center [187, 111] width 14 height 6
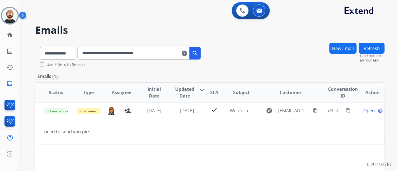
scroll to position [31, 0]
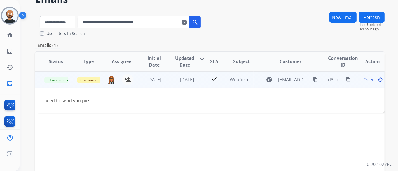
click at [364, 79] on span "Open" at bounding box center [368, 79] width 11 height 7
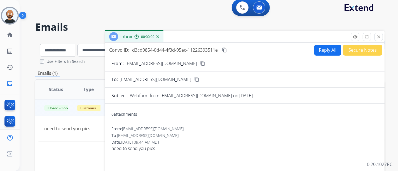
scroll to position [3, 0]
click at [200, 64] on mat-icon "content_copy" at bounding box center [202, 63] width 5 height 5
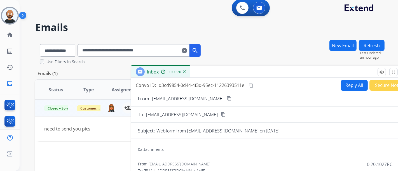
drag, startPoint x: 251, startPoint y: 40, endPoint x: 276, endPoint y: 72, distance: 40.1
click at [276, 72] on div "Inbox 00:00:26" at bounding box center [271, 72] width 280 height 12
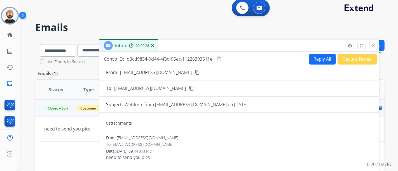
drag, startPoint x: 221, startPoint y: 71, endPoint x: 183, endPoint y: 31, distance: 55.4
click at [183, 40] on div "Inbox 00:00:28" at bounding box center [239, 46] width 280 height 12
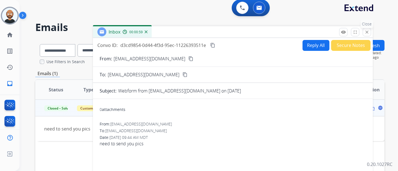
click at [366, 32] on mat-icon "close" at bounding box center [366, 32] width 5 height 5
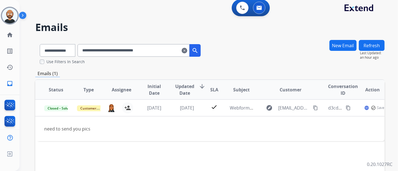
click at [154, 55] on input "**********" at bounding box center [133, 50] width 112 height 13
paste input "text"
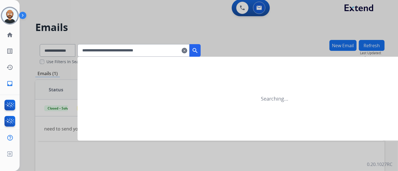
click at [198, 51] on mat-icon "search" at bounding box center [195, 50] width 7 height 7
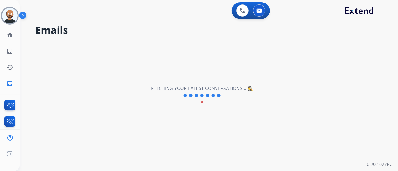
scroll to position [0, 0]
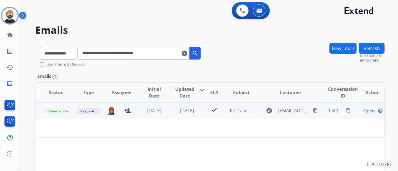
click at [363, 111] on span "Open" at bounding box center [368, 110] width 11 height 7
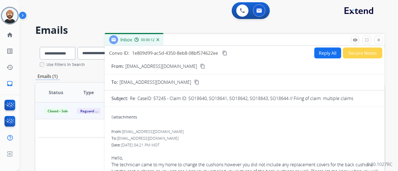
click at [200, 67] on mat-icon "content_copy" at bounding box center [202, 66] width 5 height 5
drag, startPoint x: 381, startPoint y: 39, endPoint x: 362, endPoint y: 44, distance: 19.6
click at [381, 39] on button "close Close" at bounding box center [378, 40] width 8 height 8
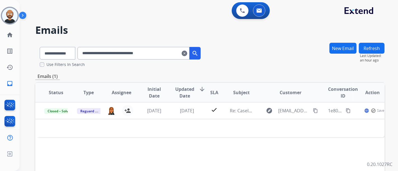
click at [111, 54] on input "**********" at bounding box center [133, 53] width 112 height 13
click at [112, 54] on input "**********" at bounding box center [133, 53] width 112 height 13
click at [113, 54] on input "**********" at bounding box center [133, 53] width 112 height 13
click at [110, 59] on input "**********" at bounding box center [133, 53] width 112 height 13
click at [112, 56] on input "**********" at bounding box center [133, 53] width 112 height 13
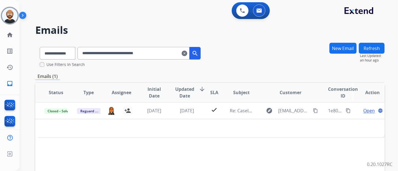
click at [112, 56] on input "**********" at bounding box center [133, 53] width 112 height 13
paste input "text"
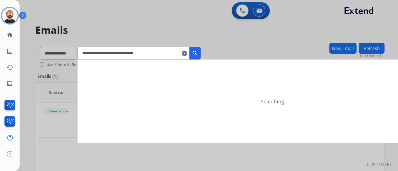
click at [201, 50] on button "search" at bounding box center [194, 53] width 11 height 13
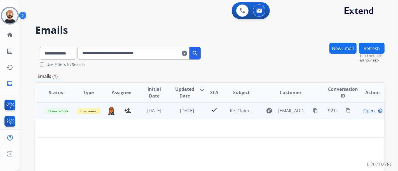
click at [363, 111] on span "Open" at bounding box center [368, 110] width 11 height 7
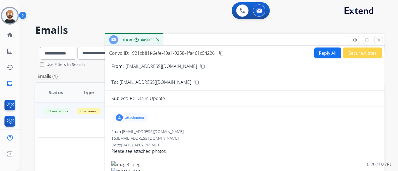
click at [200, 66] on mat-icon "content_copy" at bounding box center [202, 66] width 5 height 5
click at [381, 39] on button "close Close" at bounding box center [378, 40] width 8 height 8
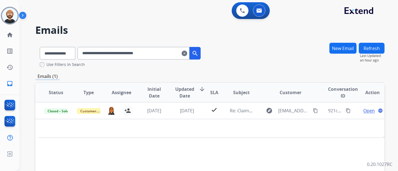
click at [138, 54] on input "**********" at bounding box center [133, 53] width 112 height 13
paste input "text"
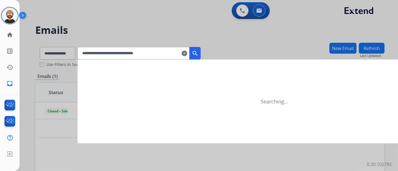
type input "**********"
click at [201, 52] on button "search" at bounding box center [194, 53] width 11 height 13
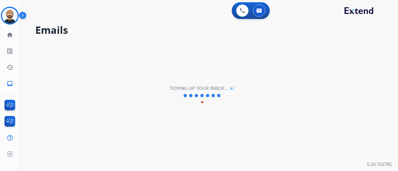
click at [12, 18] on img at bounding box center [10, 16] width 16 height 16
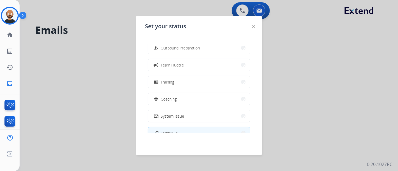
scroll to position [105, 0]
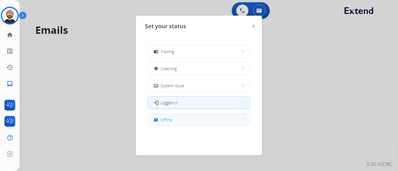
click at [196, 119] on button "work_off Offline" at bounding box center [199, 120] width 102 height 12
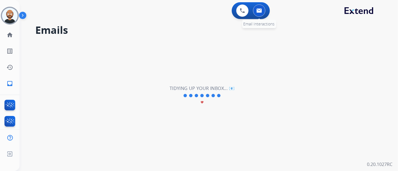
click at [262, 8] on button at bounding box center [259, 10] width 12 height 12
click at [259, 12] on img at bounding box center [259, 10] width 6 height 4
click at [261, 9] on img at bounding box center [259, 10] width 6 height 4
click at [259, 12] on img at bounding box center [259, 10] width 6 height 4
click at [259, 10] on img at bounding box center [259, 10] width 6 height 4
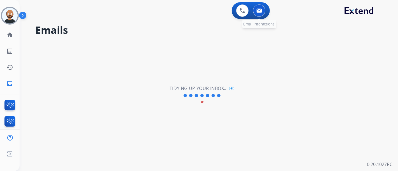
click at [260, 11] on img at bounding box center [259, 10] width 6 height 4
click at [256, 11] on button at bounding box center [259, 10] width 12 height 12
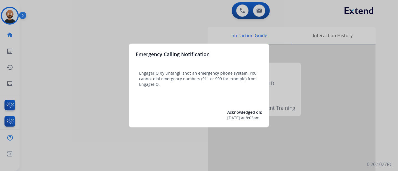
click at [59, 43] on div at bounding box center [199, 85] width 398 height 171
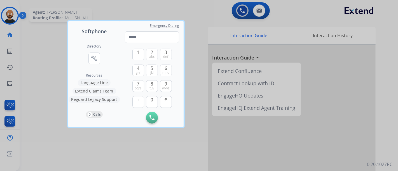
drag, startPoint x: 33, startPoint y: 31, endPoint x: 8, endPoint y: 24, distance: 26.1
click at [33, 32] on div at bounding box center [199, 85] width 398 height 171
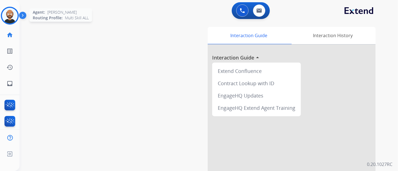
click at [4, 15] on img at bounding box center [10, 16] width 16 height 16
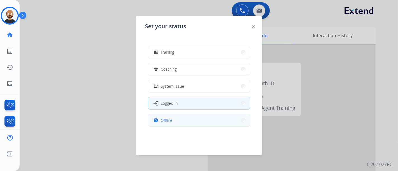
scroll to position [105, 0]
click at [191, 122] on button "work_off Offline" at bounding box center [199, 120] width 102 height 12
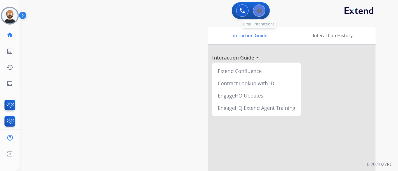
click at [257, 13] on button at bounding box center [259, 10] width 12 height 12
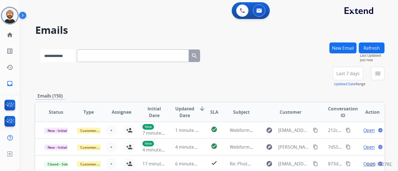
click at [75, 57] on select "**********" at bounding box center [57, 56] width 35 height 13
select select "**********"
click at [40, 50] on select "**********" at bounding box center [57, 56] width 35 height 13
click at [119, 52] on input "text" at bounding box center [133, 56] width 112 height 13
paste input "**********"
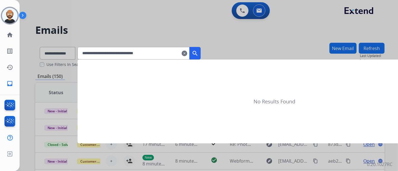
click at [198, 55] on mat-icon "search" at bounding box center [195, 53] width 7 height 7
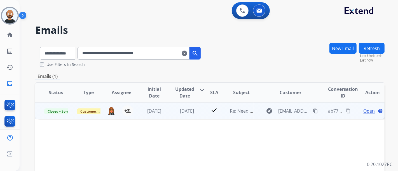
click at [363, 111] on span "Open" at bounding box center [368, 111] width 11 height 7
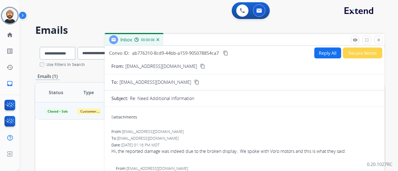
click at [199, 66] on button "content_copy" at bounding box center [202, 66] width 7 height 7
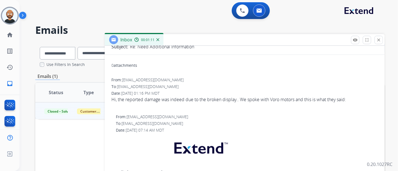
scroll to position [31, 0]
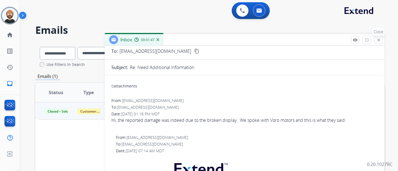
click at [380, 39] on mat-icon "close" at bounding box center [378, 39] width 5 height 5
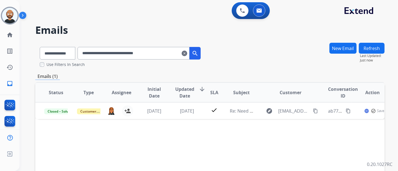
click at [137, 55] on input "**********" at bounding box center [133, 53] width 112 height 13
paste input "text"
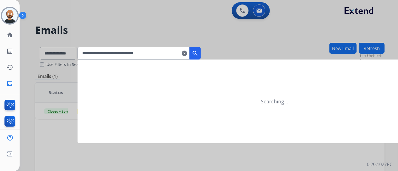
click at [198, 53] on mat-icon "search" at bounding box center [195, 53] width 7 height 7
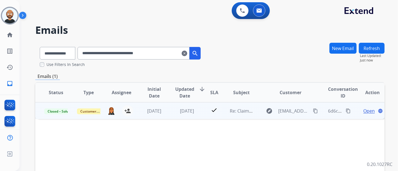
click at [365, 111] on span "Open" at bounding box center [368, 111] width 11 height 7
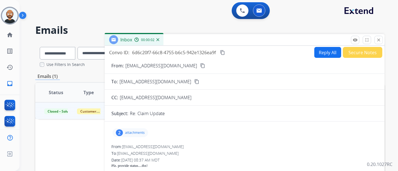
scroll to position [0, 0]
click at [200, 68] on mat-icon "content_copy" at bounding box center [202, 66] width 5 height 5
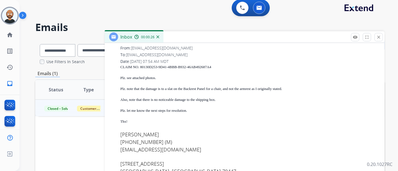
scroll to position [404, 0]
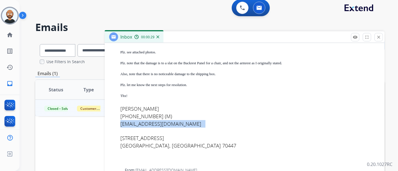
drag, startPoint x: 183, startPoint y: 122, endPoint x: 118, endPoint y: 126, distance: 65.1
click at [118, 126] on div "From: mdangelo200@gmail.com To: support@extend.com Date: 06/06/2025 - 07:54 AM …" at bounding box center [244, 92] width 266 height 144
copy span "mdangelo200@gmail.com"
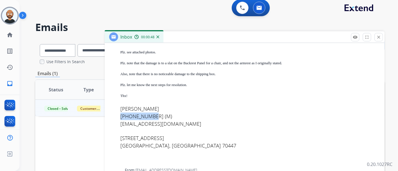
drag, startPoint x: 152, startPoint y: 117, endPoint x: 121, endPoint y: 116, distance: 31.1
click at [121, 116] on span "985-232-2280 (M)" at bounding box center [146, 116] width 52 height 7
copy span "985-232-2280"
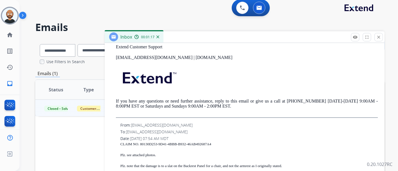
scroll to position [311, 0]
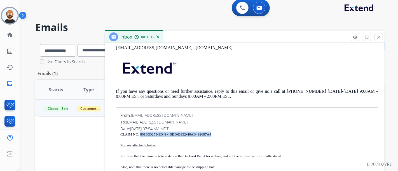
drag, startPoint x: 217, startPoint y: 133, endPoint x: 141, endPoint y: 133, distance: 76.1
click at [141, 133] on div "CLAIM NO. 80130D253-9D41-4BBB-B932-46AB492687A4" at bounding box center [248, 135] width 257 height 6
copy div "80130D253-9D41-4BBB-B932-46AB492687A4"
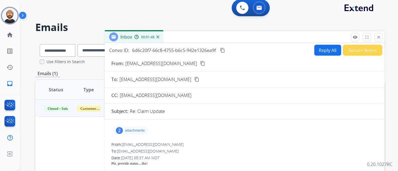
scroll to position [31, 0]
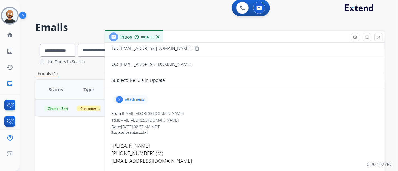
drag, startPoint x: 378, startPoint y: 36, endPoint x: 340, endPoint y: 39, distance: 38.2
click at [378, 36] on mat-icon "close" at bounding box center [378, 37] width 5 height 5
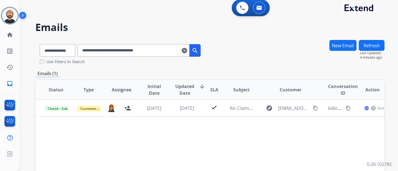
click at [129, 50] on input "**********" at bounding box center [133, 50] width 112 height 13
paste input "text"
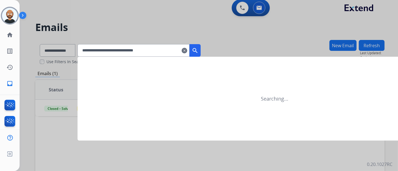
click at [198, 50] on mat-icon "search" at bounding box center [195, 50] width 7 height 7
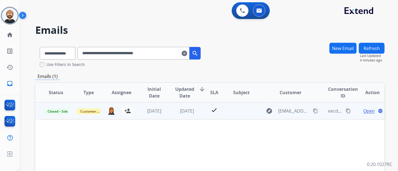
click at [363, 111] on span "Open" at bounding box center [368, 111] width 11 height 7
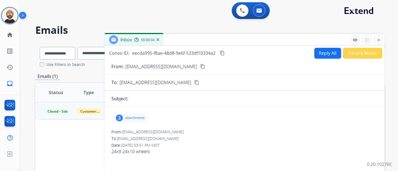
click at [200, 64] on mat-icon "content_copy" at bounding box center [202, 66] width 5 height 5
drag, startPoint x: 380, startPoint y: 40, endPoint x: 373, endPoint y: 42, distance: 7.3
click at [380, 40] on mat-icon "close" at bounding box center [378, 39] width 5 height 5
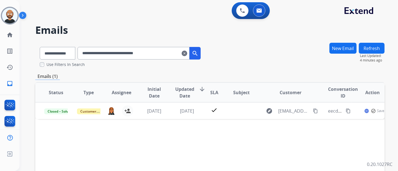
click at [140, 51] on input "**********" at bounding box center [133, 53] width 112 height 13
paste input "text"
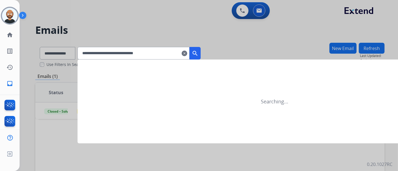
click at [198, 53] on mat-icon "search" at bounding box center [195, 53] width 7 height 7
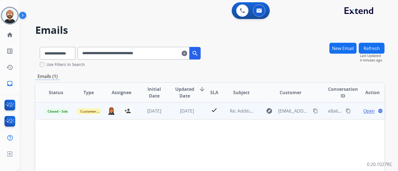
click at [364, 110] on span "Open" at bounding box center [368, 111] width 11 height 7
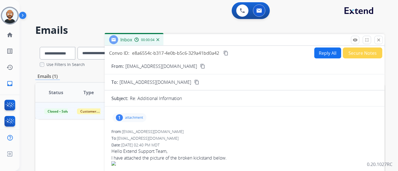
click at [200, 66] on mat-icon "content_copy" at bounding box center [202, 66] width 5 height 5
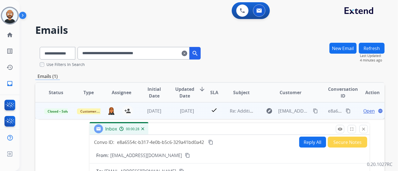
drag, startPoint x: 204, startPoint y: 41, endPoint x: 184, endPoint y: 130, distance: 91.5
click at [188, 130] on div "Inbox 00:00:28" at bounding box center [230, 129] width 280 height 12
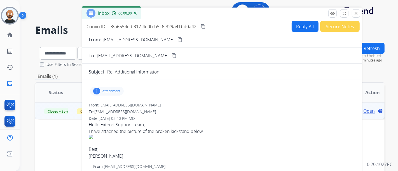
drag, startPoint x: 178, startPoint y: 128, endPoint x: 171, endPoint y: 12, distance: 116.3
click at [171, 12] on div "Inbox 00:00:30" at bounding box center [222, 14] width 280 height 12
click at [357, 13] on mat-icon "close" at bounding box center [355, 13] width 5 height 5
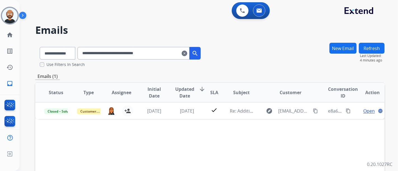
click at [160, 56] on input "**********" at bounding box center [133, 53] width 112 height 13
paste input "text"
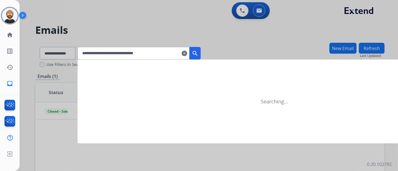
click at [198, 50] on mat-icon "search" at bounding box center [195, 53] width 7 height 7
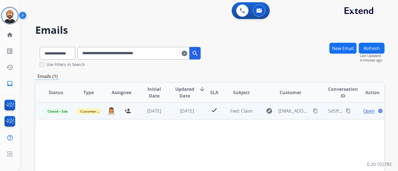
click at [365, 111] on span "Open" at bounding box center [368, 111] width 11 height 7
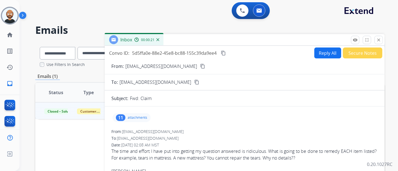
click at [200, 65] on mat-icon "content_copy" at bounding box center [202, 66] width 5 height 5
drag, startPoint x: 377, startPoint y: 40, endPoint x: 343, endPoint y: 52, distance: 36.5
click at [377, 40] on mat-icon "close" at bounding box center [378, 39] width 5 height 5
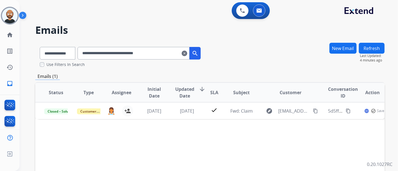
click at [112, 50] on input "**********" at bounding box center [133, 53] width 112 height 13
paste input "text"
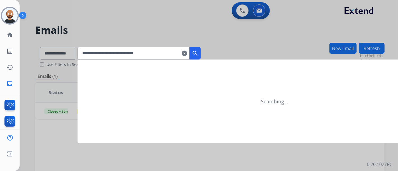
click at [198, 55] on mat-icon "search" at bounding box center [195, 53] width 7 height 7
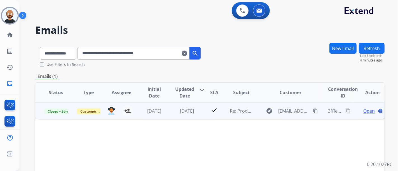
click at [363, 112] on span "Open" at bounding box center [368, 111] width 11 height 7
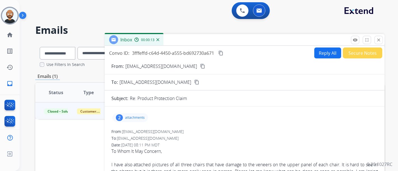
click at [200, 66] on mat-icon "content_copy" at bounding box center [202, 66] width 5 height 5
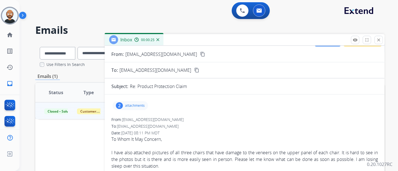
scroll to position [31, 0]
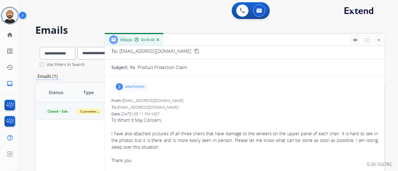
drag, startPoint x: 377, startPoint y: 41, endPoint x: 304, endPoint y: 55, distance: 74.5
click at [377, 41] on mat-icon "close" at bounding box center [378, 39] width 5 height 5
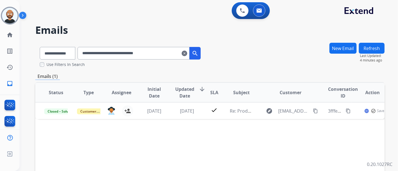
click at [98, 53] on input "**********" at bounding box center [133, 53] width 112 height 13
paste input "text"
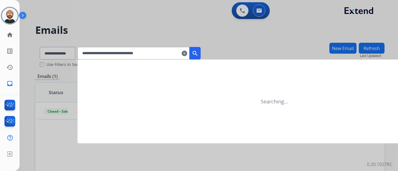
click at [198, 53] on mat-icon "search" at bounding box center [195, 53] width 7 height 7
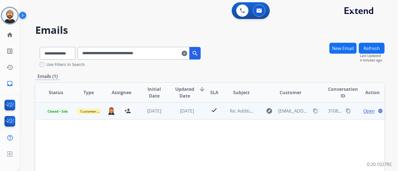
click at [363, 110] on span "Open" at bounding box center [368, 111] width 11 height 7
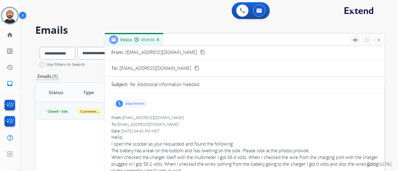
scroll to position [0, 0]
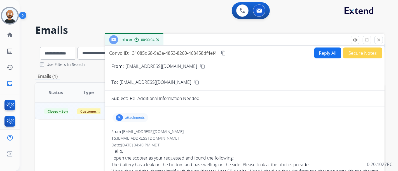
click at [200, 65] on mat-icon "content_copy" at bounding box center [202, 66] width 5 height 5
click at [375, 37] on button "close Close" at bounding box center [378, 40] width 8 height 8
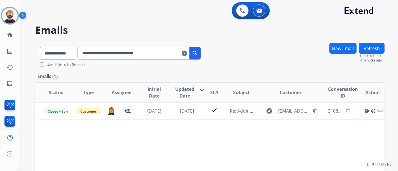
click at [158, 52] on input "**********" at bounding box center [133, 53] width 112 height 13
click at [160, 52] on input "**********" at bounding box center [133, 53] width 112 height 13
paste input "text"
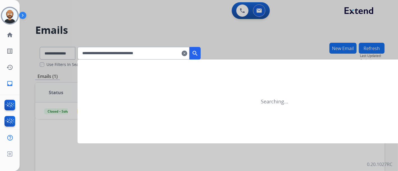
click at [198, 53] on mat-icon "search" at bounding box center [195, 53] width 7 height 7
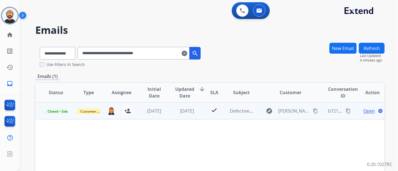
click at [368, 109] on span "Open" at bounding box center [368, 111] width 11 height 7
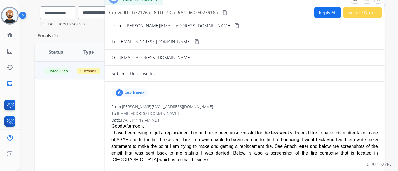
scroll to position [31, 0]
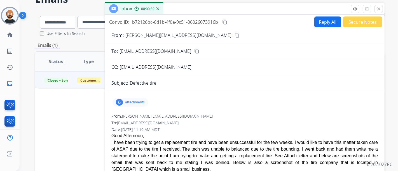
click at [234, 34] on mat-icon "content_copy" at bounding box center [236, 35] width 5 height 5
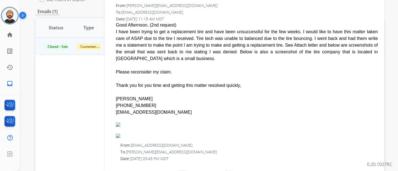
scroll to position [207, 0]
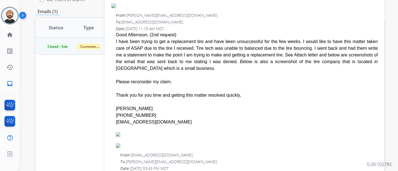
drag, startPoint x: 144, startPoint y: 100, endPoint x: 109, endPoint y: 99, distance: 35.0
copy div "(505) 419-6460"
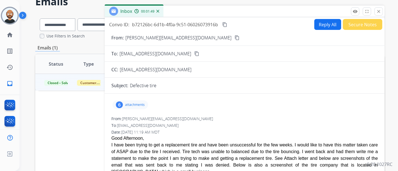
scroll to position [0, 0]
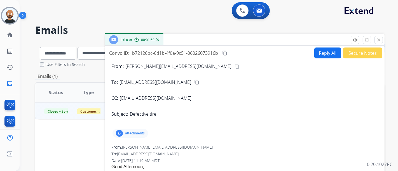
click at [379, 41] on mat-icon "close" at bounding box center [378, 39] width 5 height 5
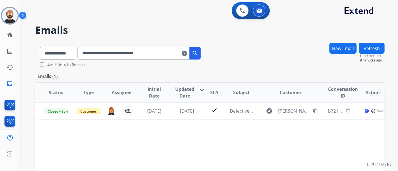
click at [105, 48] on input "**********" at bounding box center [133, 53] width 112 height 13
paste input "text"
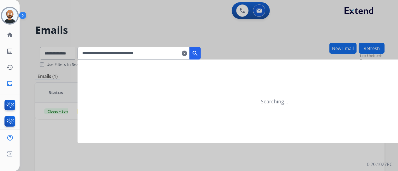
click at [198, 51] on mat-icon "search" at bounding box center [195, 53] width 7 height 7
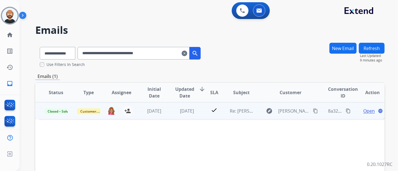
click at [363, 111] on span "Open" at bounding box center [368, 111] width 11 height 7
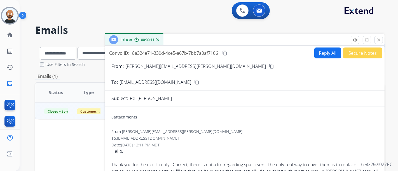
click at [269, 64] on mat-icon "content_copy" at bounding box center [271, 66] width 5 height 5
drag, startPoint x: 166, startPoint y: 132, endPoint x: 123, endPoint y: 134, distance: 43.4
click at [123, 134] on div "From: joshua.gill@shoptge.com" at bounding box center [244, 132] width 266 height 6
copy span "joshua.gill@shoptge.com"
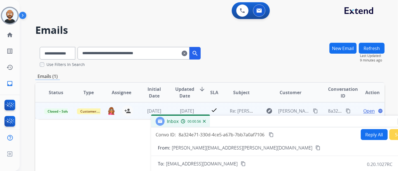
drag, startPoint x: 176, startPoint y: 43, endPoint x: 220, endPoint y: 125, distance: 93.2
click at [221, 125] on div "Inbox 00:00:56" at bounding box center [291, 122] width 280 height 12
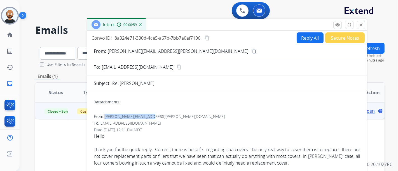
drag, startPoint x: 288, startPoint y: 120, endPoint x: 224, endPoint y: 23, distance: 116.2
click at [224, 23] on div "Inbox 00:00:59" at bounding box center [227, 25] width 280 height 12
click at [336, 25] on mat-icon "remove_red_eye" at bounding box center [337, 24] width 5 height 5
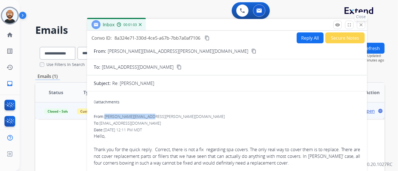
click at [360, 25] on mat-icon "close" at bounding box center [360, 24] width 5 height 5
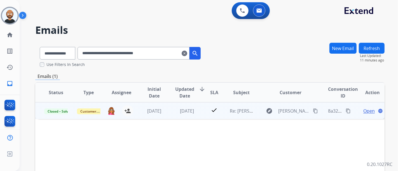
click at [363, 112] on span "Open" at bounding box center [368, 111] width 11 height 7
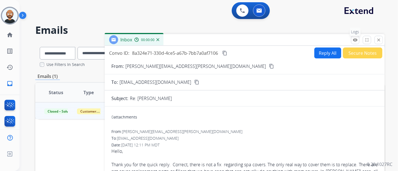
click at [356, 39] on mat-icon "remove_red_eye" at bounding box center [355, 39] width 5 height 5
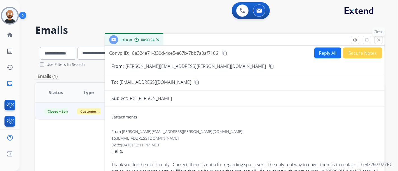
click at [375, 37] on div "remove_red_eye Logs fullscreen Expand close Close" at bounding box center [367, 40] width 32 height 8
click at [377, 39] on mat-icon "close" at bounding box center [378, 39] width 5 height 5
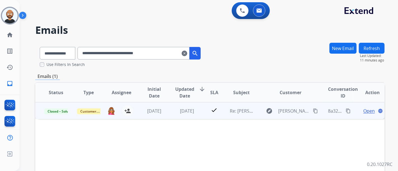
click at [363, 109] on span "Open" at bounding box center [368, 111] width 11 height 7
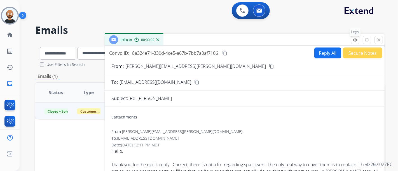
click at [351, 41] on button "remove_red_eye Logs" at bounding box center [355, 40] width 8 height 8
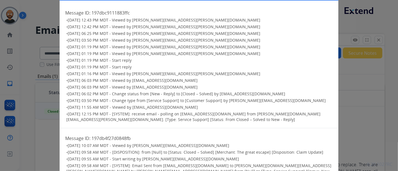
click at [367, 66] on div "Logs close Message ID: 197dbc9111883ffc • 08/12/2025 - 12:43 PM MDT - Viewed by…" at bounding box center [199, 85] width 398 height 171
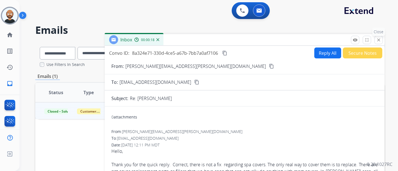
click at [375, 40] on button "close Close" at bounding box center [378, 40] width 8 height 8
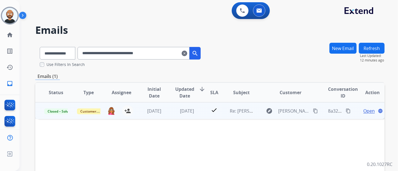
click at [363, 110] on span "Open" at bounding box center [368, 111] width 11 height 7
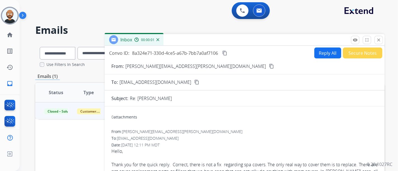
scroll to position [31, 0]
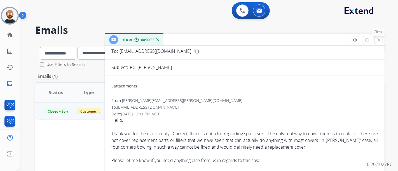
click at [380, 41] on mat-icon "close" at bounding box center [378, 39] width 5 height 5
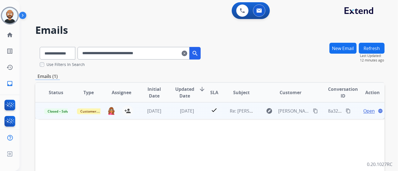
click at [370, 109] on span "Open" at bounding box center [368, 111] width 11 height 7
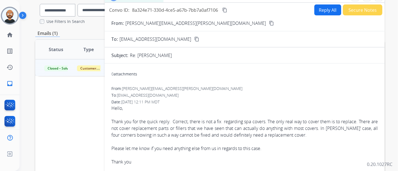
scroll to position [0, 0]
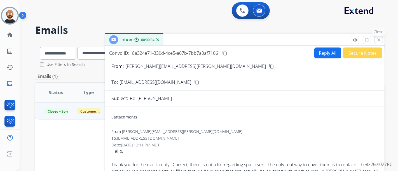
click at [378, 41] on mat-icon "close" at bounding box center [378, 39] width 5 height 5
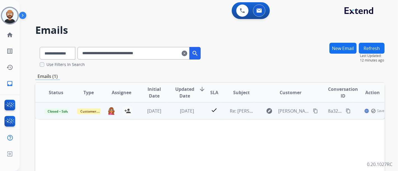
click at [371, 110] on mat-icon "check_circle_outline" at bounding box center [373, 111] width 5 height 5
click at [363, 110] on span "Open" at bounding box center [368, 110] width 11 height 7
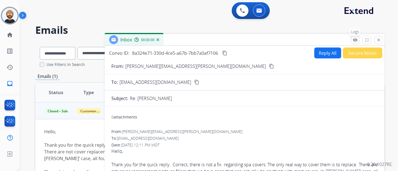
click at [355, 39] on div "remove_red_eye Logs fullscreen Expand close Close" at bounding box center [367, 40] width 32 height 8
click at [355, 39] on mat-icon "remove_red_eye" at bounding box center [355, 39] width 5 height 5
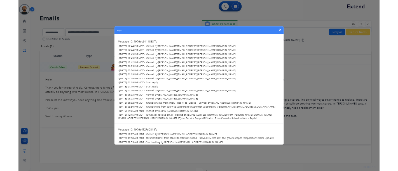
scroll to position [16, 0]
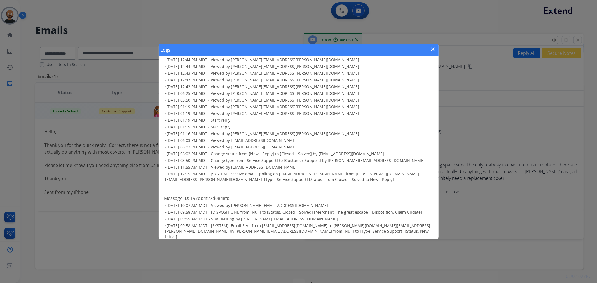
click at [398, 48] on mat-icon "close" at bounding box center [432, 49] width 7 height 7
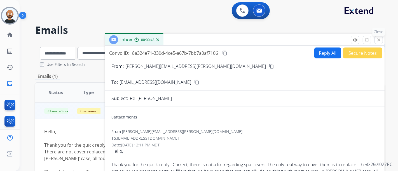
click at [376, 40] on mat-icon "close" at bounding box center [378, 39] width 5 height 5
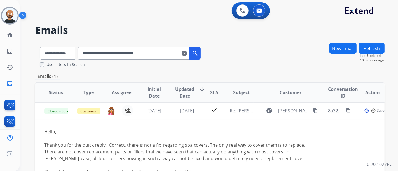
click at [124, 50] on input "**********" at bounding box center [133, 53] width 112 height 13
paste input "text"
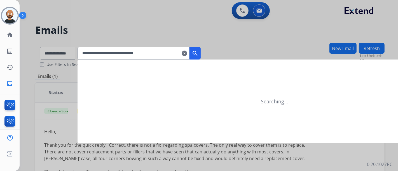
click at [201, 53] on button "search" at bounding box center [194, 53] width 11 height 13
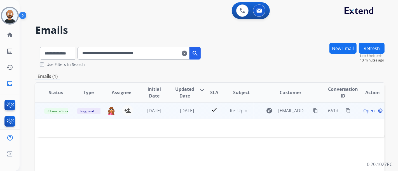
click at [363, 112] on span "Open" at bounding box center [368, 110] width 11 height 7
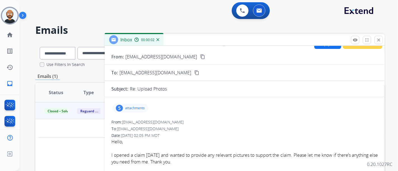
scroll to position [0, 0]
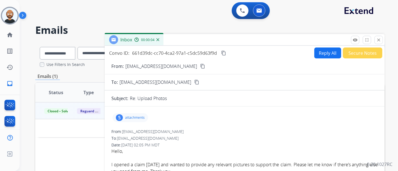
click at [199, 65] on button "content_copy" at bounding box center [202, 66] width 7 height 7
drag, startPoint x: 377, startPoint y: 40, endPoint x: 355, endPoint y: 47, distance: 23.4
click at [377, 40] on mat-icon "close" at bounding box center [378, 39] width 5 height 5
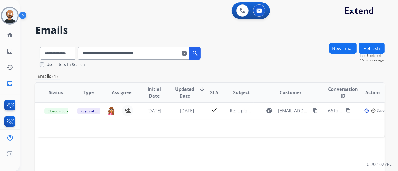
click at [111, 50] on input "**********" at bounding box center [133, 53] width 112 height 13
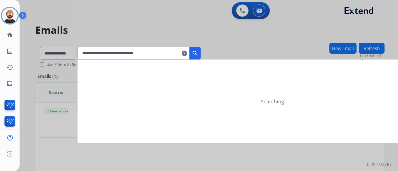
click at [198, 55] on mat-icon "search" at bounding box center [195, 53] width 7 height 7
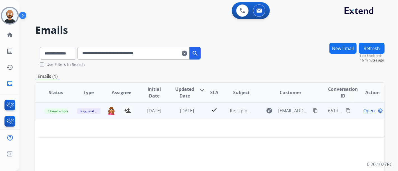
click at [363, 110] on span "Open" at bounding box center [368, 110] width 11 height 7
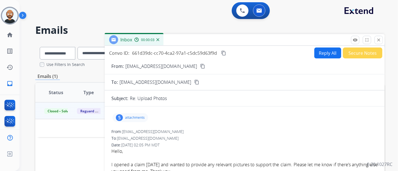
click at [200, 64] on mat-icon "content_copy" at bounding box center [202, 66] width 5 height 5
click at [378, 39] on mat-icon "close" at bounding box center [378, 39] width 5 height 5
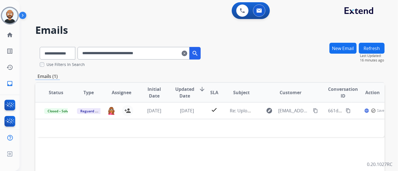
click at [133, 52] on input "**********" at bounding box center [133, 53] width 112 height 13
paste input "text"
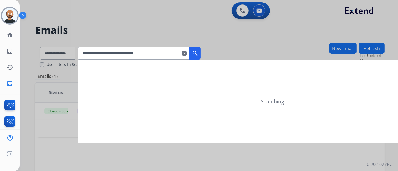
click at [201, 57] on button "search" at bounding box center [194, 53] width 11 height 13
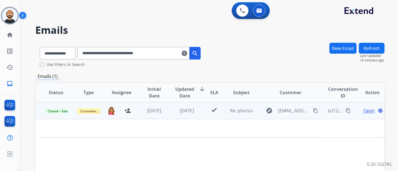
click at [363, 111] on span "Open" at bounding box center [368, 110] width 11 height 7
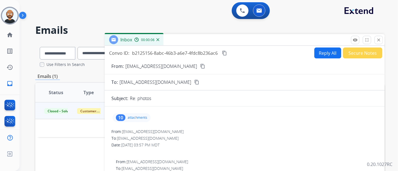
click at [200, 65] on mat-icon "content_copy" at bounding box center [202, 66] width 5 height 5
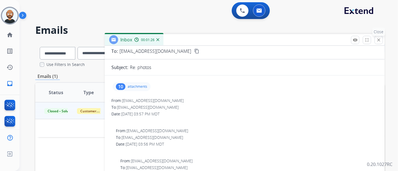
click at [378, 38] on mat-icon "close" at bounding box center [378, 39] width 5 height 5
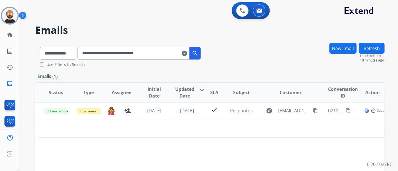
click at [137, 53] on input "**********" at bounding box center [133, 53] width 112 height 13
paste input "text"
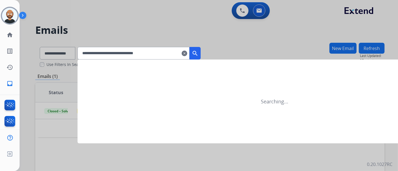
click at [198, 51] on mat-icon "search" at bounding box center [195, 53] width 7 height 7
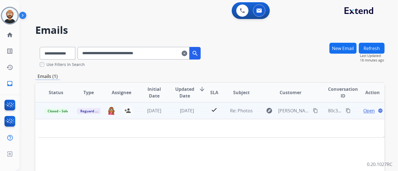
click at [368, 111] on span "Open" at bounding box center [368, 110] width 11 height 7
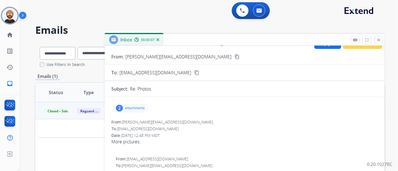
scroll to position [0, 0]
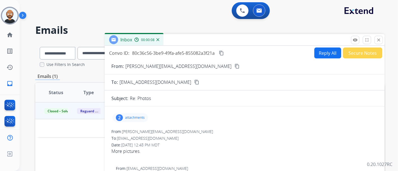
click at [234, 63] on button "content_copy" at bounding box center [237, 66] width 7 height 7
click at [381, 40] on mat-icon "close" at bounding box center [378, 39] width 5 height 5
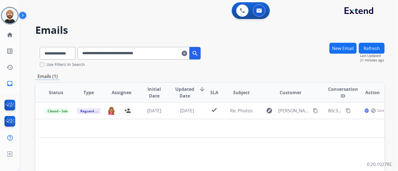
click at [129, 51] on input "**********" at bounding box center [133, 53] width 112 height 13
paste input "text"
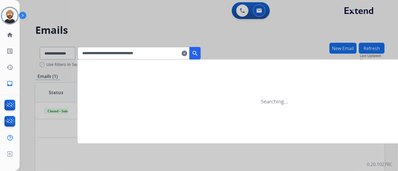
type input "**********"
click at [198, 55] on mat-icon "search" at bounding box center [195, 53] width 7 height 7
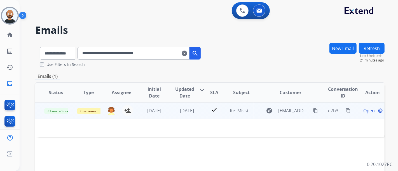
click at [367, 112] on span "Open" at bounding box center [368, 110] width 11 height 7
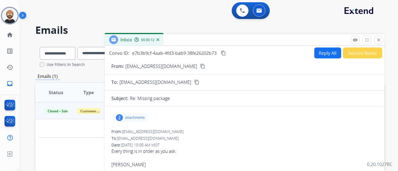
click at [200, 64] on mat-icon "content_copy" at bounding box center [202, 66] width 5 height 5
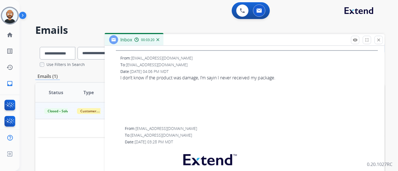
scroll to position [373, 0]
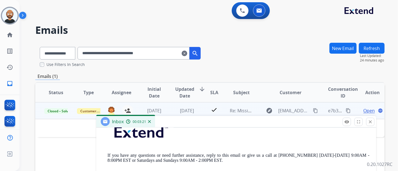
drag, startPoint x: 226, startPoint y: 69, endPoint x: 128, endPoint y: 118, distance: 109.9
click at [213, 122] on div "Inbox 00:03:21" at bounding box center [236, 122] width 280 height 12
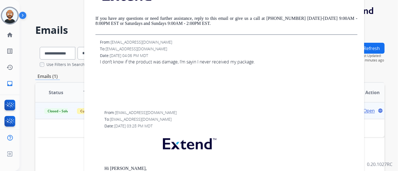
drag, startPoint x: 191, startPoint y: 115, endPoint x: 182, endPoint y: -18, distance: 133.2
click at [182, 0] on html "**********" at bounding box center [199, 85] width 398 height 171
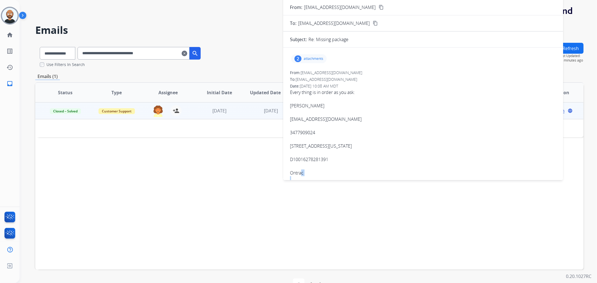
scroll to position [1, 0]
drag, startPoint x: 388, startPoint y: 180, endPoint x: 300, endPoint y: 157, distance: 91.3
click at [297, 171] on div "D10016278281391 Ontrac" at bounding box center [423, 185] width 266 height 60
click at [243, 171] on div "Status Type Assignee Initial Date Updated Date arrow_downward SLA Subject Custo…" at bounding box center [309, 175] width 548 height 187
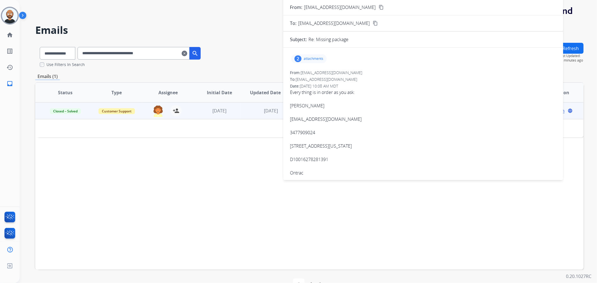
click at [233, 171] on div "Status Type Assignee Initial Date Updated Date arrow_downward SLA Subject Custo…" at bounding box center [309, 175] width 548 height 187
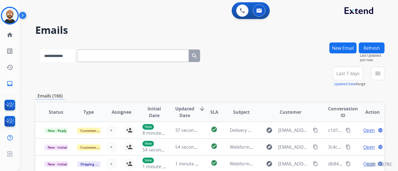
click at [64, 59] on select "**********" at bounding box center [57, 56] width 35 height 13
select select "**********"
click at [40, 50] on select "**********" at bounding box center [57, 56] width 35 height 13
click at [100, 55] on input "text" at bounding box center [133, 56] width 112 height 13
paste input "**********"
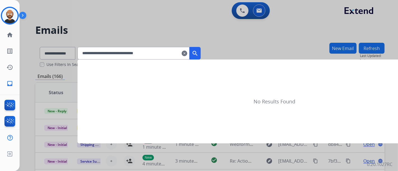
click at [198, 53] on mat-icon "search" at bounding box center [195, 53] width 7 height 7
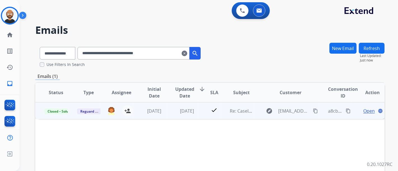
click at [363, 111] on span "Open" at bounding box center [368, 111] width 11 height 7
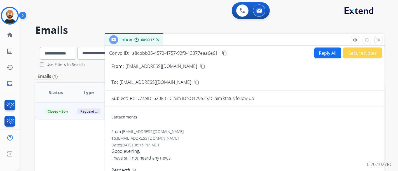
click at [200, 68] on mat-icon "content_copy" at bounding box center [202, 66] width 5 height 5
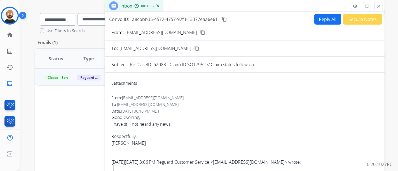
drag, startPoint x: 378, startPoint y: 4, endPoint x: 280, endPoint y: 36, distance: 102.5
click at [378, 4] on mat-icon "close" at bounding box center [378, 6] width 5 height 5
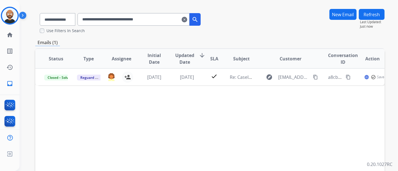
click at [122, 21] on input "**********" at bounding box center [133, 19] width 112 height 13
paste input "text"
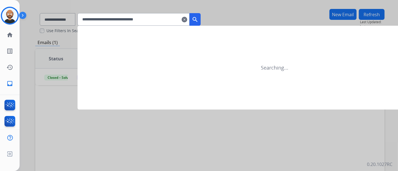
click at [201, 19] on button "search" at bounding box center [194, 19] width 11 height 13
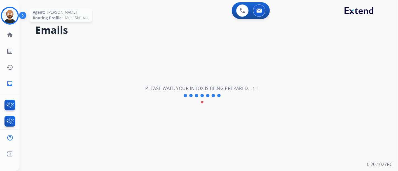
click at [13, 14] on img at bounding box center [10, 16] width 16 height 16
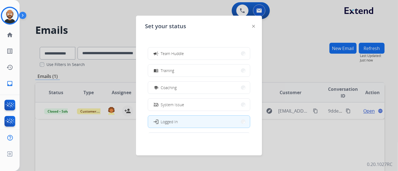
scroll to position [105, 0]
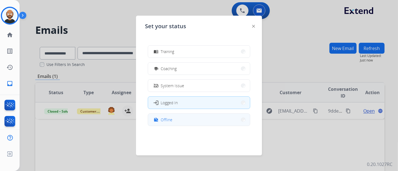
click at [182, 124] on button "work_off Offline" at bounding box center [199, 120] width 102 height 12
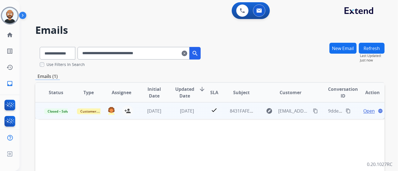
click at [363, 110] on span "Open" at bounding box center [368, 111] width 11 height 7
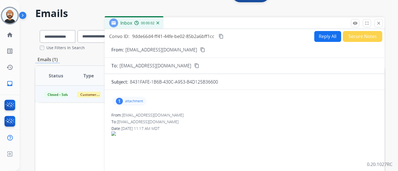
scroll to position [0, 0]
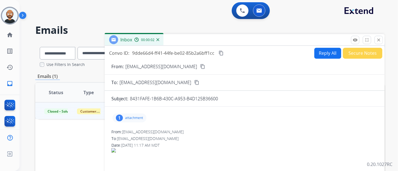
drag, startPoint x: 204, startPoint y: 66, endPoint x: 194, endPoint y: 65, distance: 9.6
click at [204, 66] on div "From: [EMAIL_ADDRESS][DOMAIN_NAME] content_copy" at bounding box center [245, 66] width 280 height 7
click at [194, 65] on p "[EMAIL_ADDRESS][DOMAIN_NAME]" at bounding box center [161, 66] width 72 height 7
click at [200, 66] on mat-icon "content_copy" at bounding box center [202, 66] width 5 height 5
click at [375, 41] on button "close Close" at bounding box center [378, 40] width 8 height 8
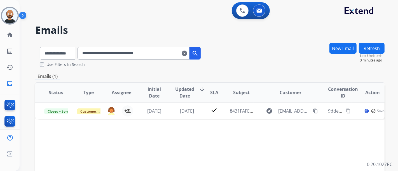
click at [134, 52] on input "**********" at bounding box center [133, 53] width 112 height 13
paste input "text"
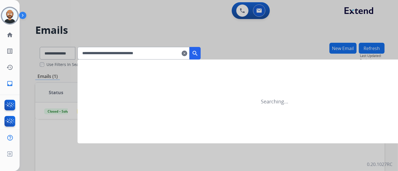
click at [198, 53] on mat-icon "search" at bounding box center [195, 53] width 7 height 7
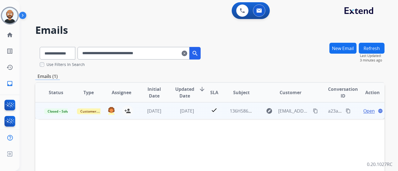
click at [364, 111] on span "Open" at bounding box center [368, 111] width 11 height 7
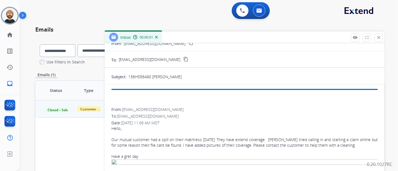
scroll to position [31, 0]
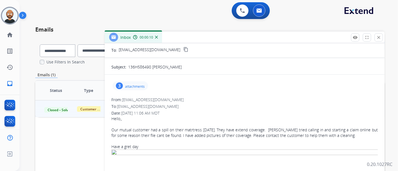
click at [130, 87] on p "attachments" at bounding box center [135, 86] width 20 height 4
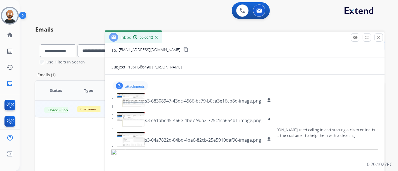
click at [289, 105] on div "To: [EMAIL_ADDRESS][DOMAIN_NAME]" at bounding box center [244, 107] width 266 height 6
click at [134, 84] on p "attachments" at bounding box center [135, 86] width 20 height 4
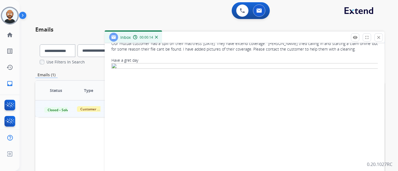
scroll to position [217, 0]
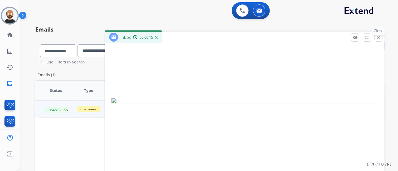
click at [375, 35] on button "close Close" at bounding box center [378, 37] width 8 height 8
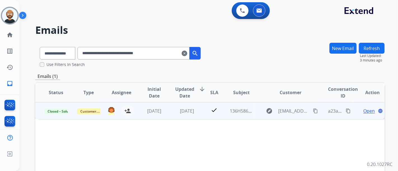
click at [363, 112] on span "Open" at bounding box center [368, 111] width 11 height 7
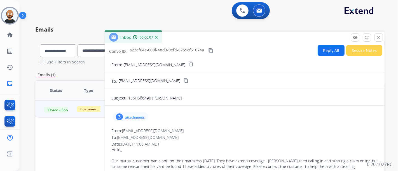
click at [377, 38] on mat-icon "close" at bounding box center [378, 37] width 5 height 5
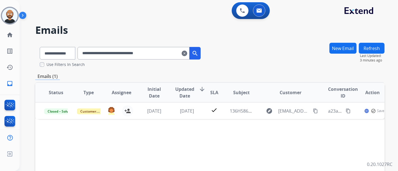
click at [137, 53] on input "**********" at bounding box center [133, 53] width 112 height 13
paste input "text"
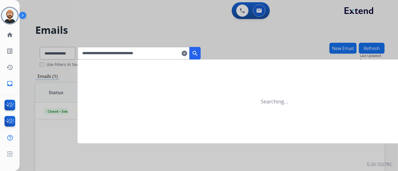
click at [198, 51] on mat-icon "search" at bounding box center [195, 53] width 7 height 7
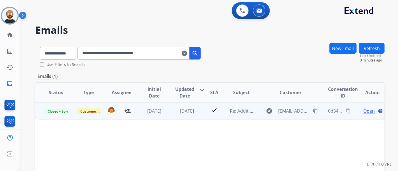
click at [366, 112] on span "Open" at bounding box center [368, 111] width 11 height 7
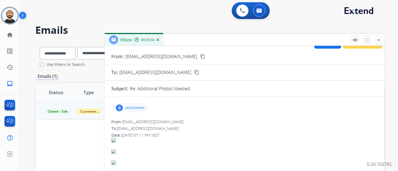
scroll to position [0, 0]
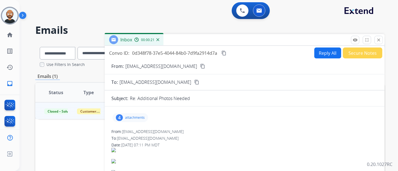
click at [199, 64] on button "content_copy" at bounding box center [202, 66] width 7 height 7
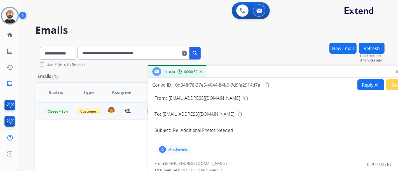
drag, startPoint x: 180, startPoint y: 42, endPoint x: 202, endPoint y: 77, distance: 41.2
click at [221, 72] on div "Inbox 00:00:32" at bounding box center [288, 72] width 280 height 12
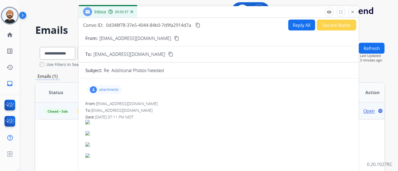
drag, startPoint x: 228, startPoint y: 74, endPoint x: 160, endPoint y: 14, distance: 91.0
click at [160, 14] on div "Inbox 00:00:37" at bounding box center [219, 12] width 280 height 12
click at [351, 9] on button "close Close" at bounding box center [352, 12] width 8 height 8
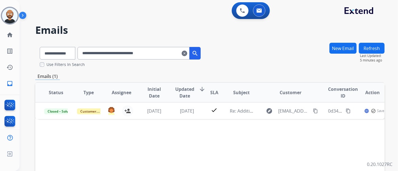
click at [116, 55] on input "**********" at bounding box center [133, 53] width 112 height 13
paste input "text"
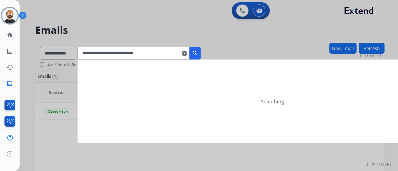
click at [198, 53] on mat-icon "search" at bounding box center [195, 53] width 7 height 7
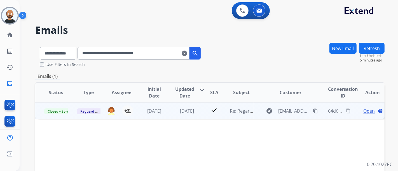
click at [363, 110] on span "Open" at bounding box center [368, 111] width 11 height 7
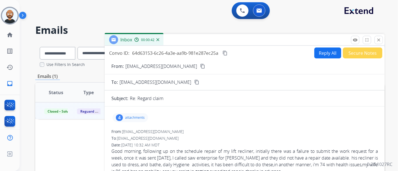
click at [200, 65] on mat-icon "content_copy" at bounding box center [202, 66] width 5 height 5
click at [376, 42] on mat-icon "close" at bounding box center [378, 39] width 5 height 5
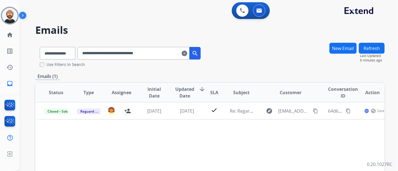
click at [116, 55] on input "**********" at bounding box center [133, 53] width 112 height 13
paste input "text"
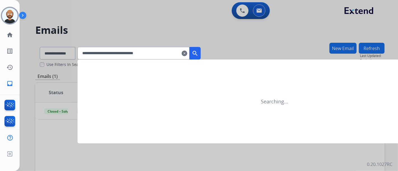
type input "**********"
click at [201, 57] on button "search" at bounding box center [194, 53] width 11 height 13
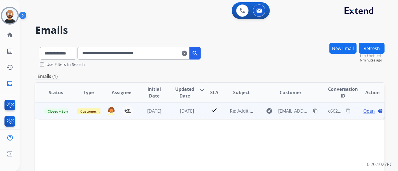
click at [365, 110] on span "Open" at bounding box center [368, 111] width 11 height 7
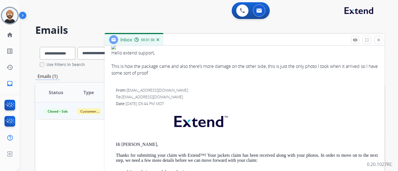
scroll to position [93, 0]
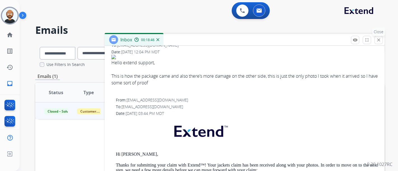
click at [375, 39] on button "close Close" at bounding box center [378, 40] width 8 height 8
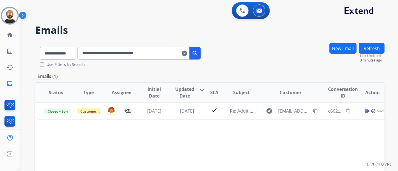
click at [105, 53] on input "**********" at bounding box center [133, 53] width 112 height 13
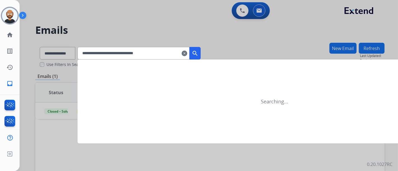
click at [198, 51] on mat-icon "search" at bounding box center [195, 53] width 7 height 7
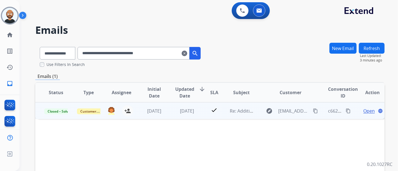
click at [366, 110] on span "Open" at bounding box center [368, 111] width 11 height 7
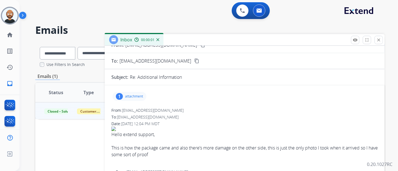
scroll to position [31, 0]
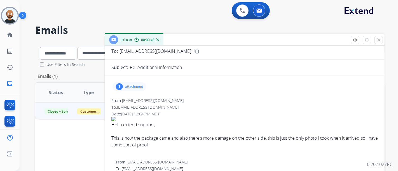
drag, startPoint x: 382, startPoint y: 39, endPoint x: 231, endPoint y: 50, distance: 152.3
click at [382, 39] on button "close Close" at bounding box center [378, 40] width 8 height 8
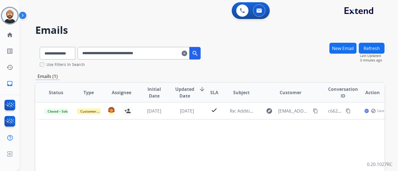
click at [157, 53] on input "**********" at bounding box center [133, 53] width 112 height 13
click at [152, 51] on input "**********" at bounding box center [133, 53] width 112 height 13
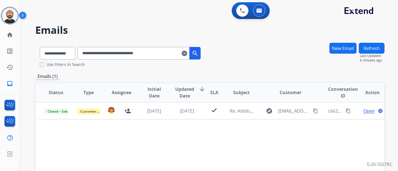
click at [152, 52] on input "**********" at bounding box center [133, 53] width 112 height 13
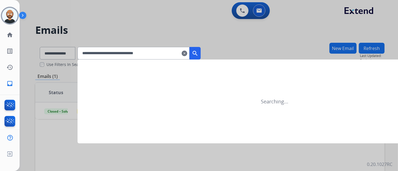
click at [199, 50] on button "search" at bounding box center [194, 53] width 11 height 13
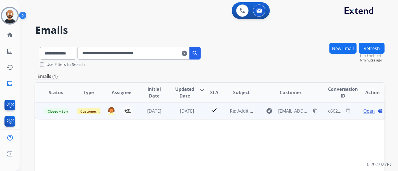
click at [363, 110] on span "Open" at bounding box center [368, 111] width 11 height 7
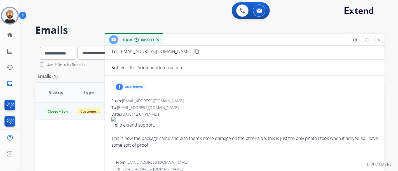
scroll to position [0, 0]
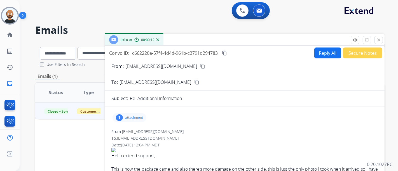
click at [177, 66] on div "From: [EMAIL_ADDRESS][DOMAIN_NAME] content_copy" at bounding box center [245, 66] width 280 height 7
click at [200, 66] on mat-icon "content_copy" at bounding box center [202, 66] width 5 height 5
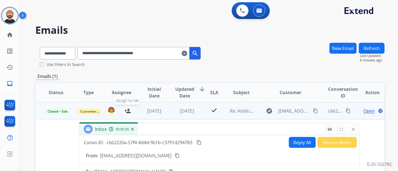
drag, startPoint x: 238, startPoint y: 42, endPoint x: 124, endPoint y: 115, distance: 135.5
click at [212, 131] on div "Inbox 00:00:30" at bounding box center [219, 130] width 280 height 12
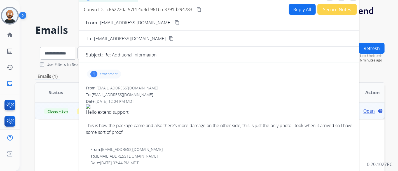
drag, startPoint x: 170, startPoint y: 124, endPoint x: 171, endPoint y: -4, distance: 128.1
click at [171, 0] on html "**********" at bounding box center [199, 85] width 398 height 171
